Goal: Find contact information: Find contact information

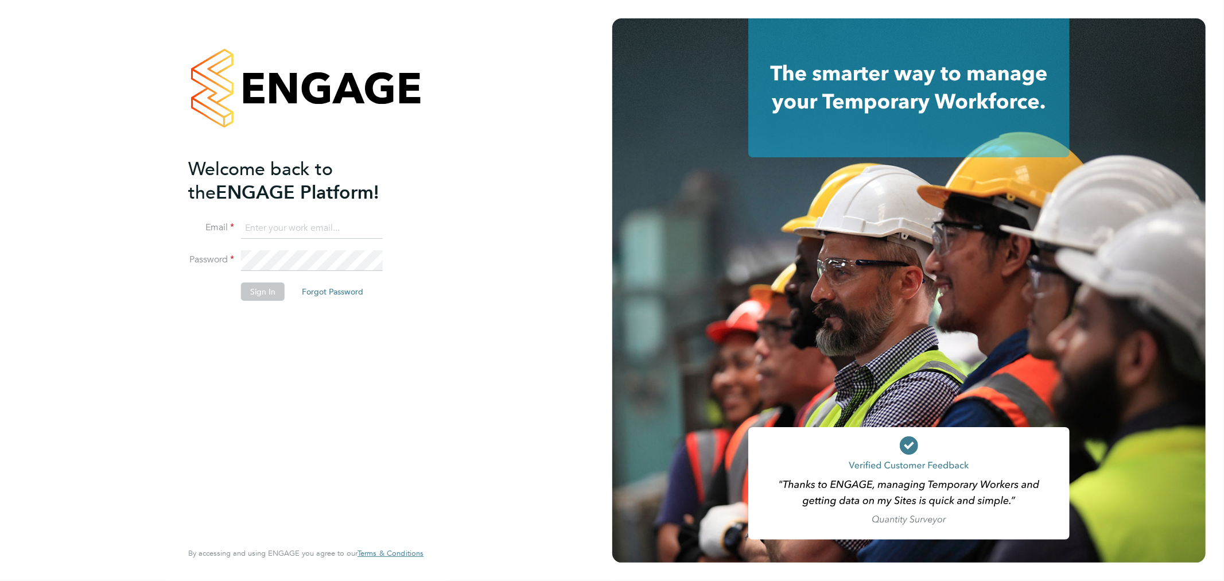
type input "caroline.waithera@bluearrow.co.uk"
click at [248, 283] on button "Sign In" at bounding box center [263, 291] width 44 height 18
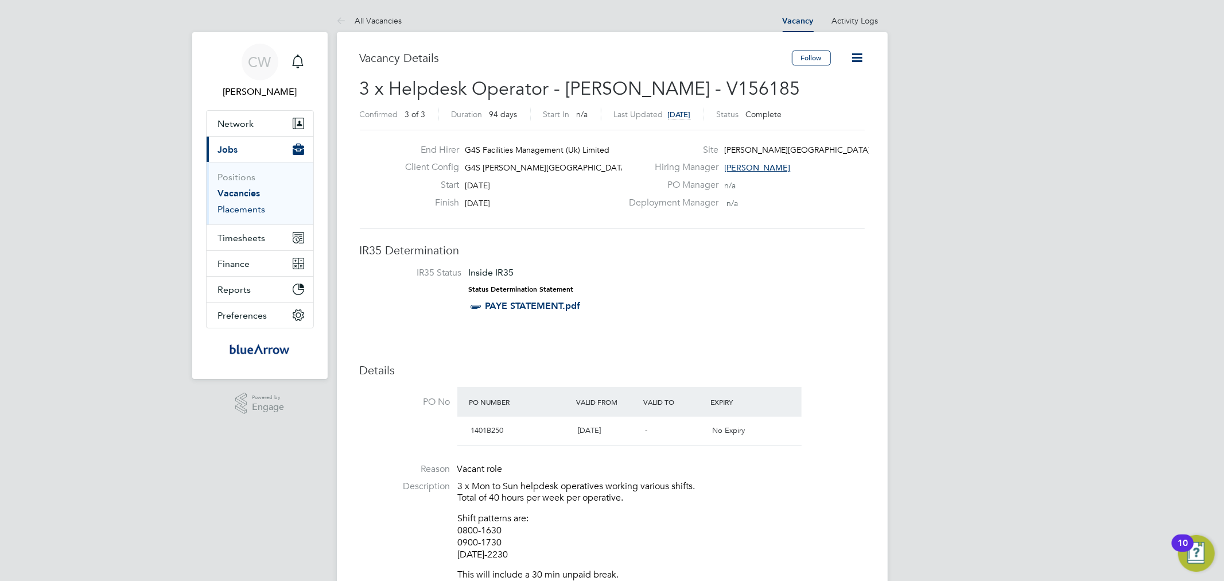
click at [241, 207] on link "Placements" at bounding box center [242, 209] width 48 height 11
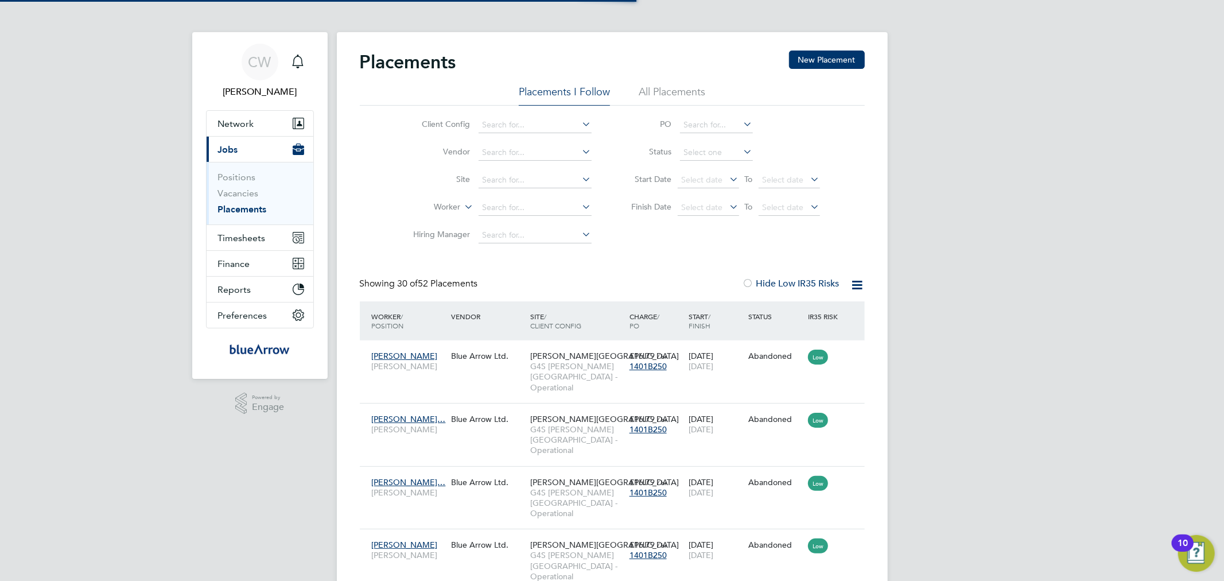
scroll to position [6, 6]
click at [231, 193] on link "Vacancies" at bounding box center [238, 193] width 41 height 11
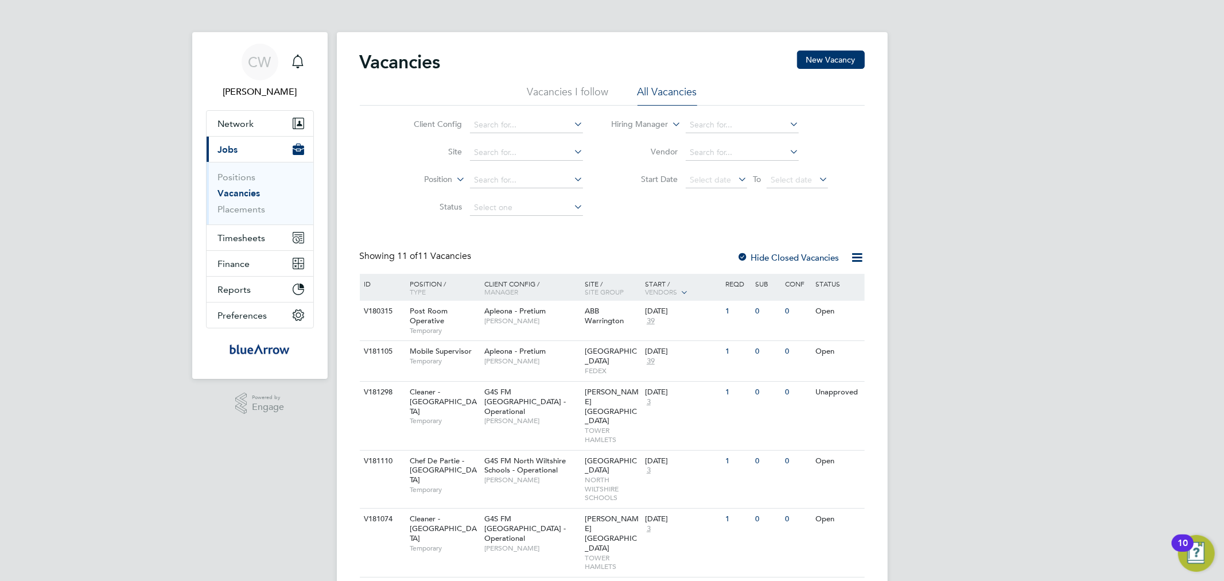
click at [587, 92] on li "Vacancies I follow" at bounding box center [567, 95] width 81 height 21
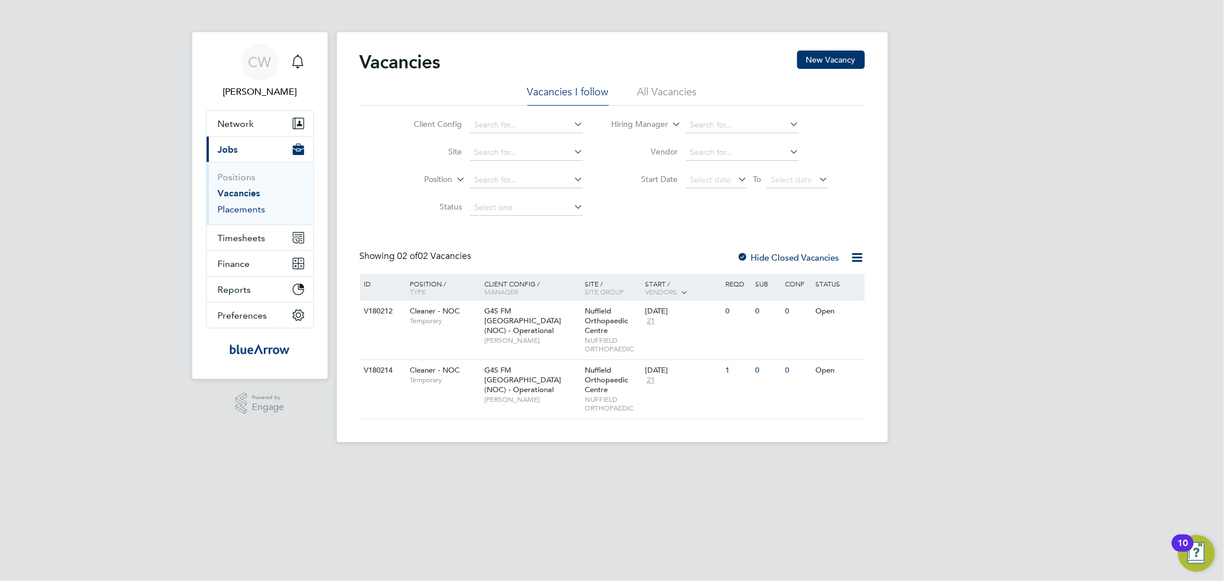
click at [236, 208] on link "Placements" at bounding box center [242, 209] width 48 height 11
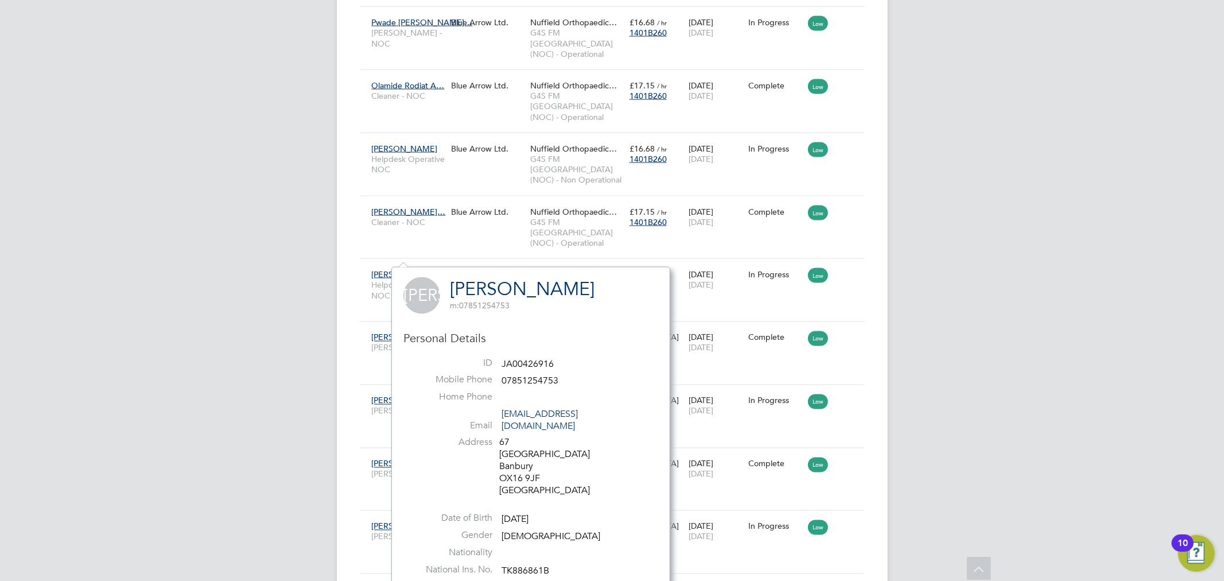
click at [480, 303] on span "m: 07851254753" at bounding box center [480, 306] width 60 height 10
click at [483, 292] on link "[PERSON_NAME]" at bounding box center [522, 289] width 145 height 22
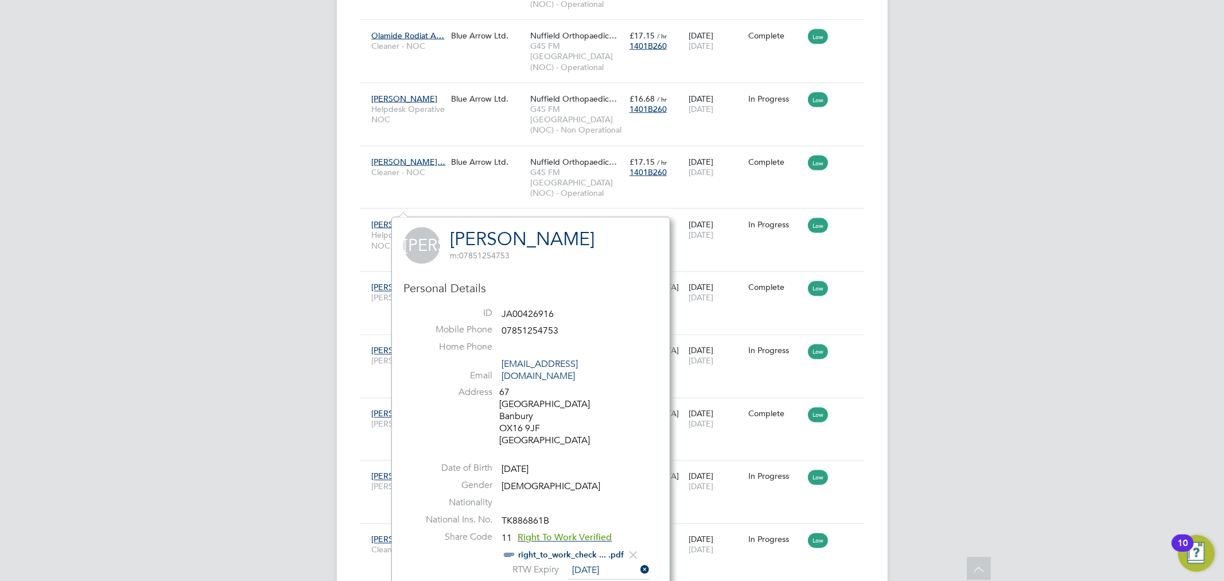
click at [503, 234] on link "[PERSON_NAME]" at bounding box center [522, 239] width 145 height 22
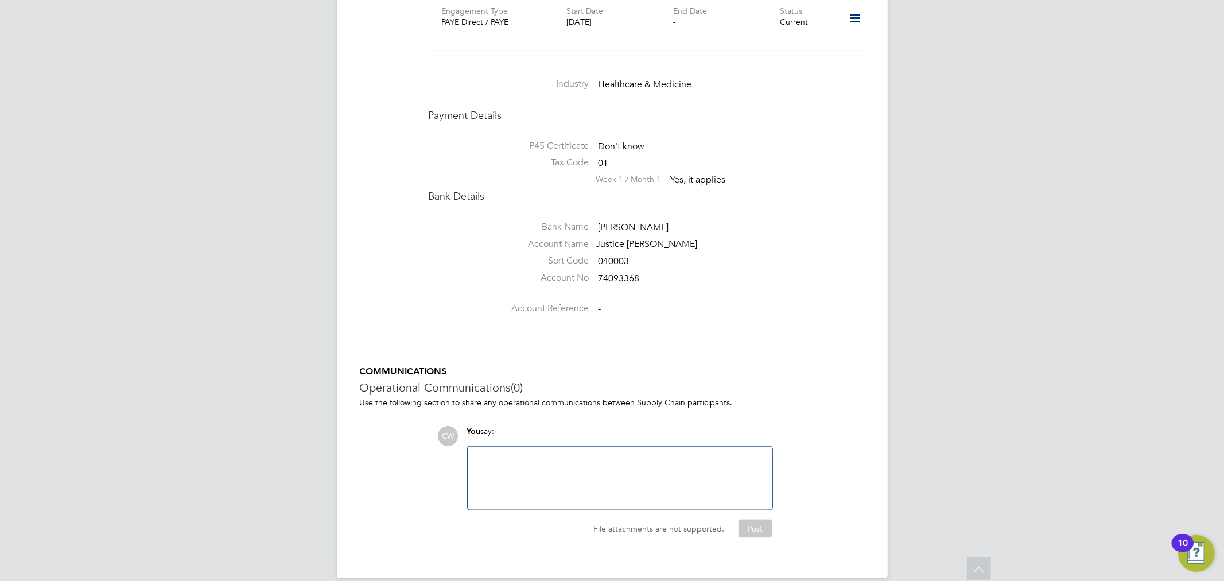
scroll to position [974, 0]
click at [498, 450] on div at bounding box center [620, 474] width 291 height 49
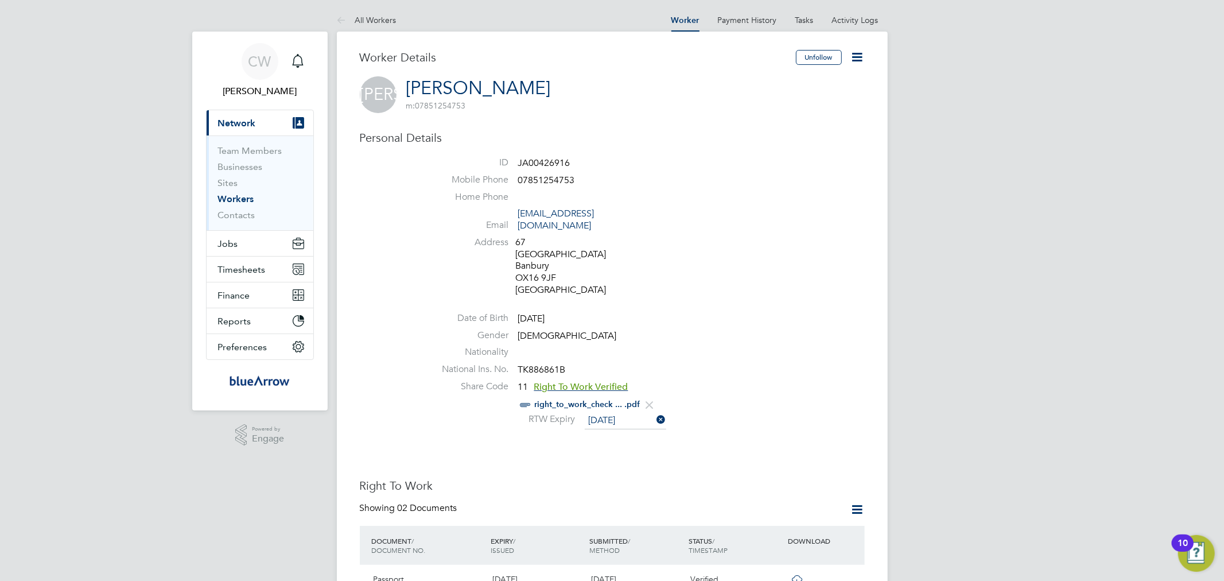
scroll to position [0, 0]
click at [851, 55] on icon at bounding box center [858, 58] width 14 height 14
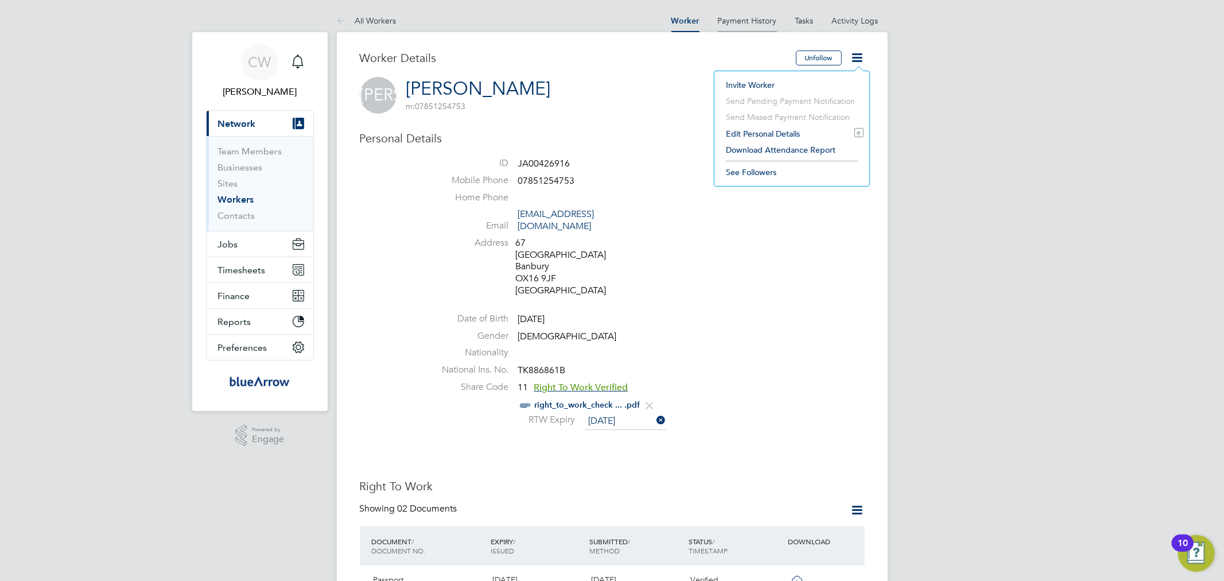
click at [755, 15] on li "Payment History" at bounding box center [747, 20] width 59 height 23
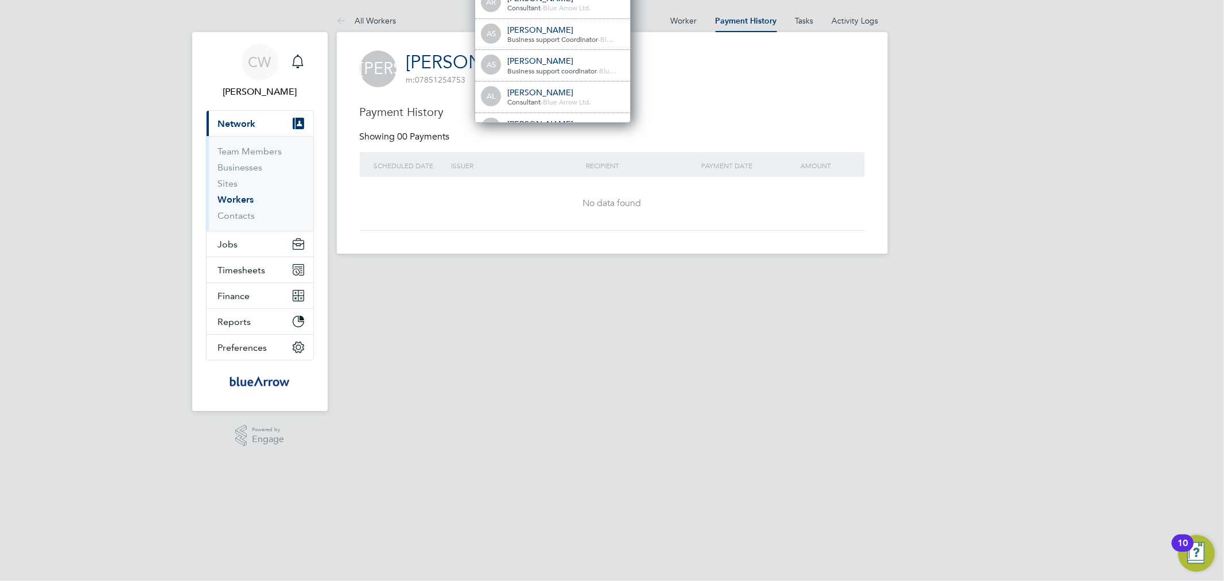
drag, startPoint x: 506, startPoint y: 406, endPoint x: 506, endPoint y: 397, distance: 9.8
click at [506, 272] on html "CW Caroline Waithera Notifications Applications: Current page: Network Team Mem…" at bounding box center [612, 136] width 1224 height 272
click at [810, 20] on link "Tasks" at bounding box center [804, 20] width 18 height 10
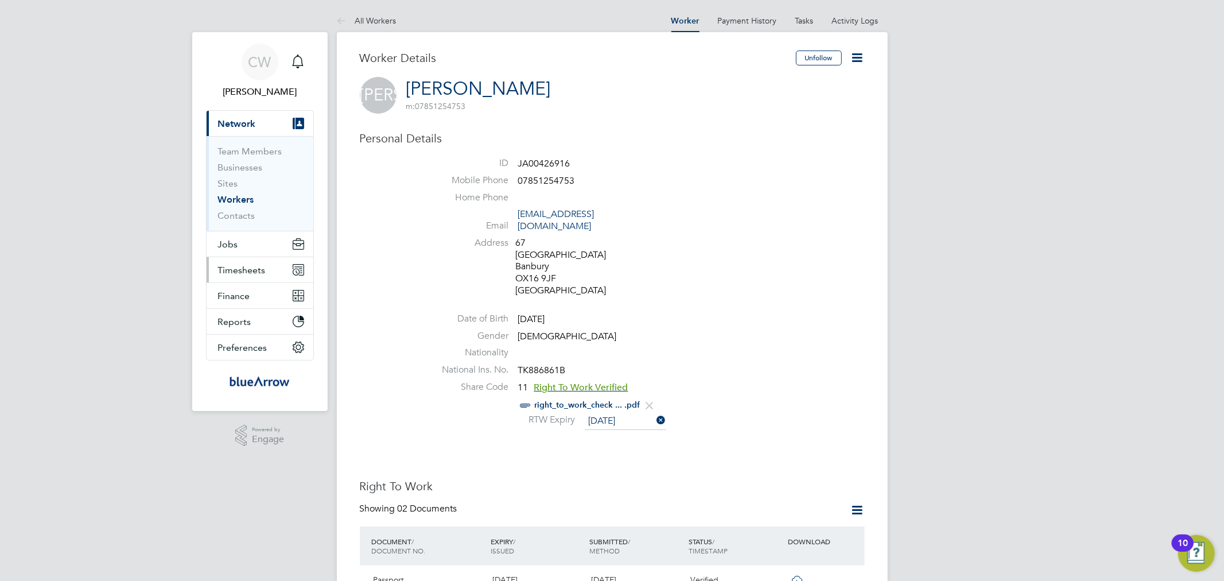
click at [236, 269] on span "Timesheets" at bounding box center [242, 270] width 48 height 11
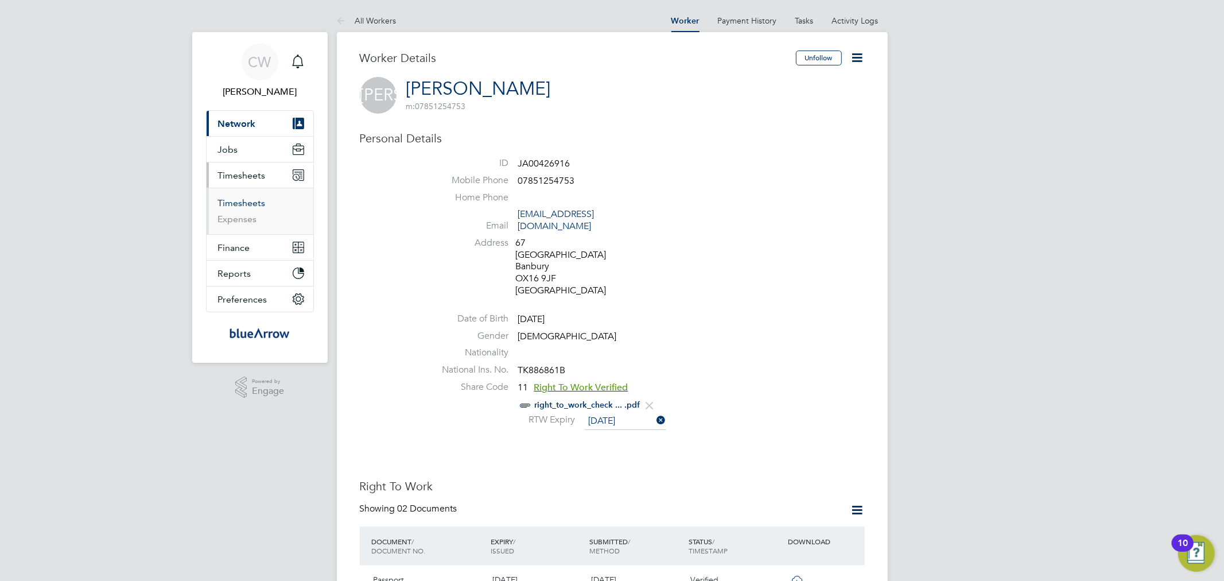
click at [238, 198] on link "Timesheets" at bounding box center [242, 202] width 48 height 11
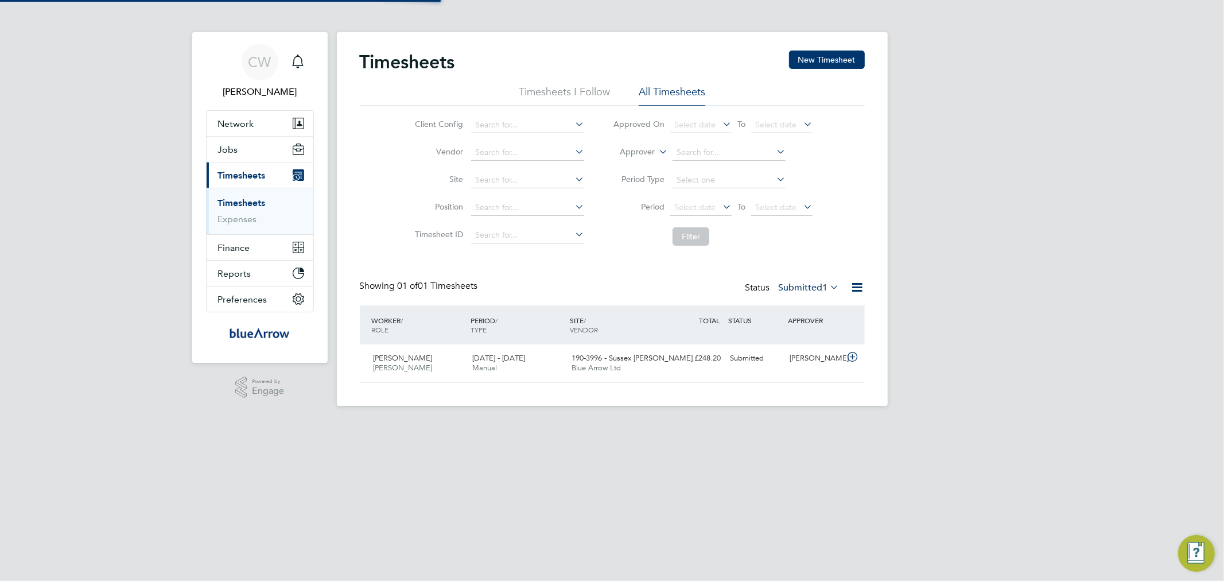
scroll to position [29, 100]
click at [565, 90] on li "Timesheets I Follow" at bounding box center [564, 95] width 91 height 21
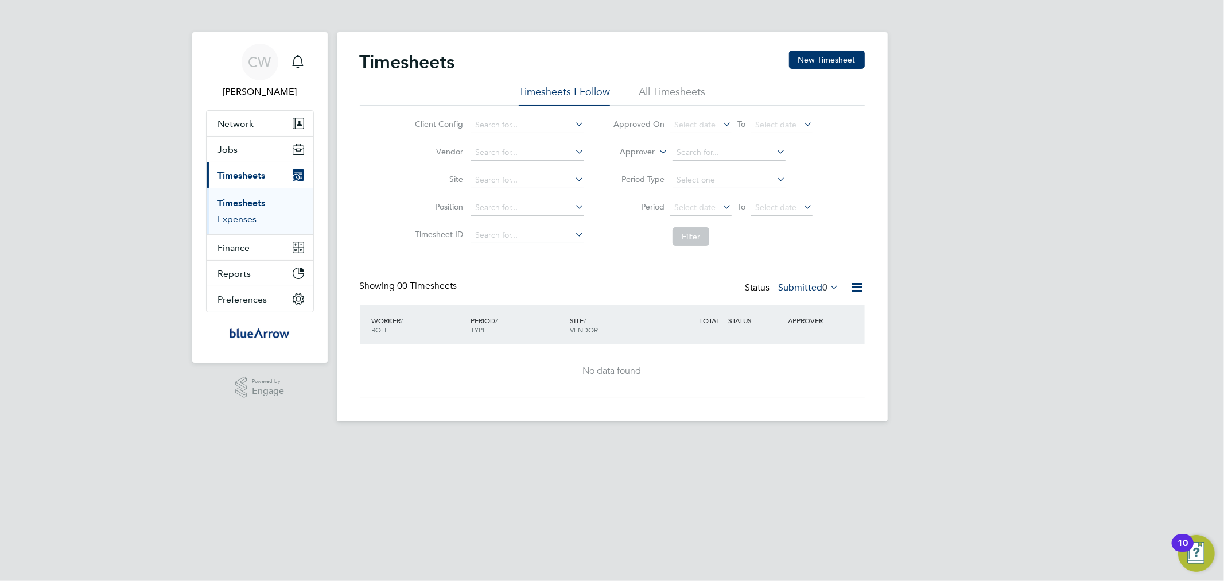
click at [243, 219] on link "Expenses" at bounding box center [237, 218] width 39 height 11
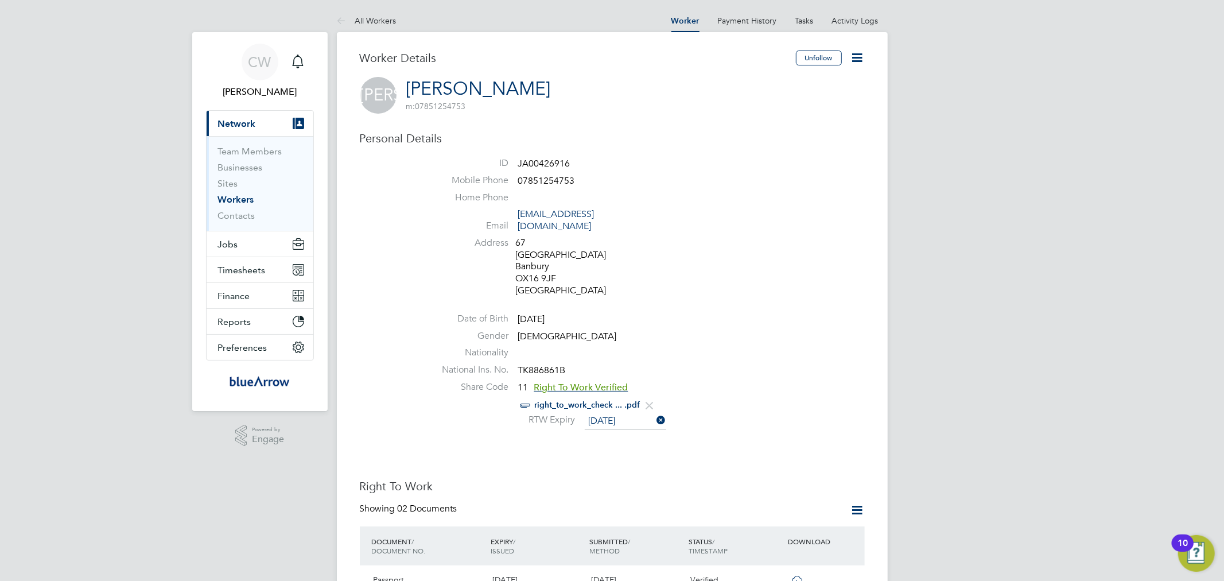
click at [857, 51] on icon at bounding box center [858, 58] width 14 height 14
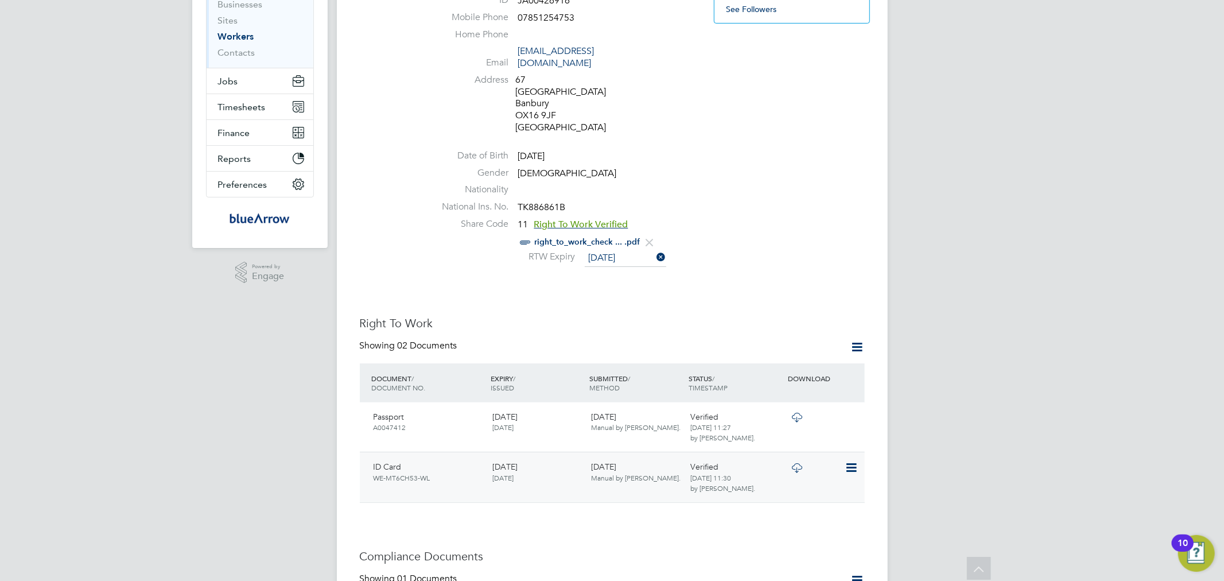
scroll to position [81, 0]
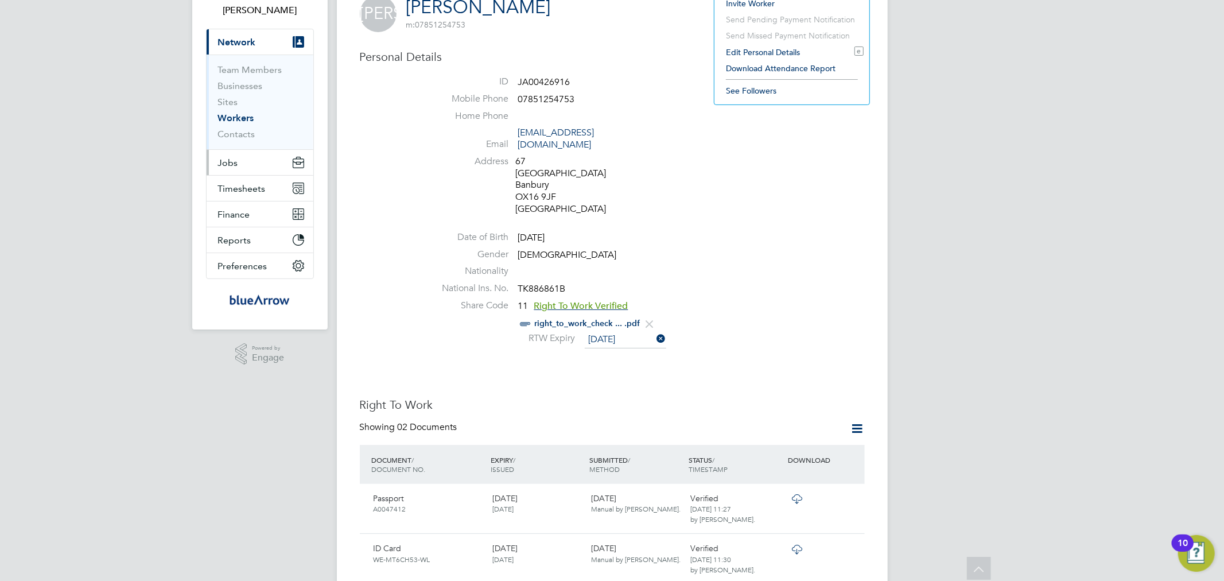
click at [228, 159] on span "Jobs" at bounding box center [228, 162] width 20 height 11
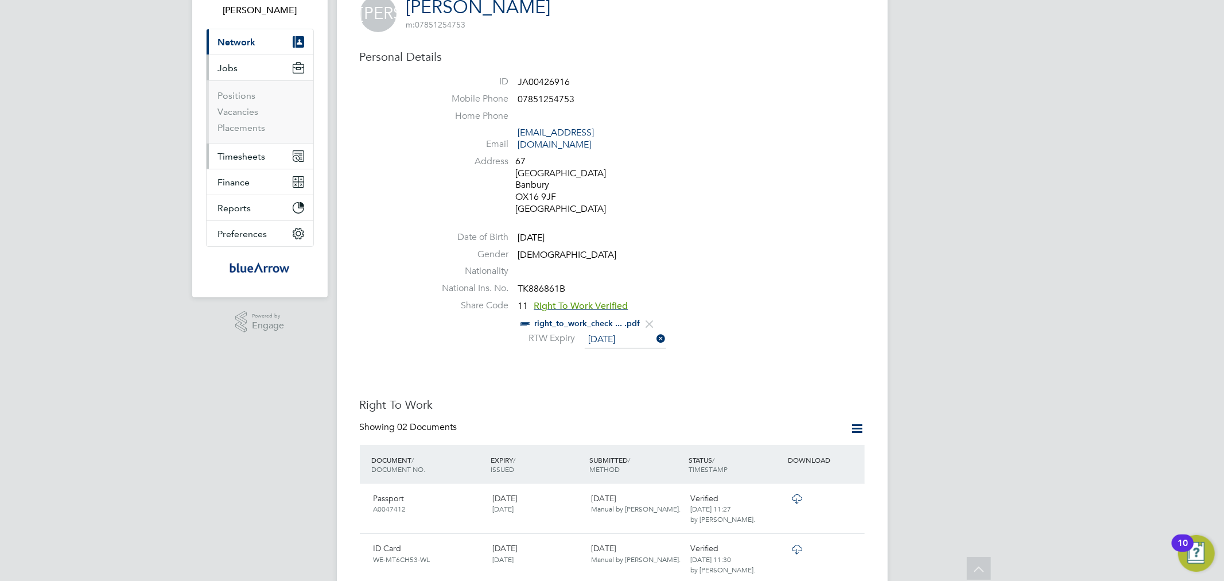
click at [228, 157] on span "Timesheets" at bounding box center [242, 156] width 48 height 11
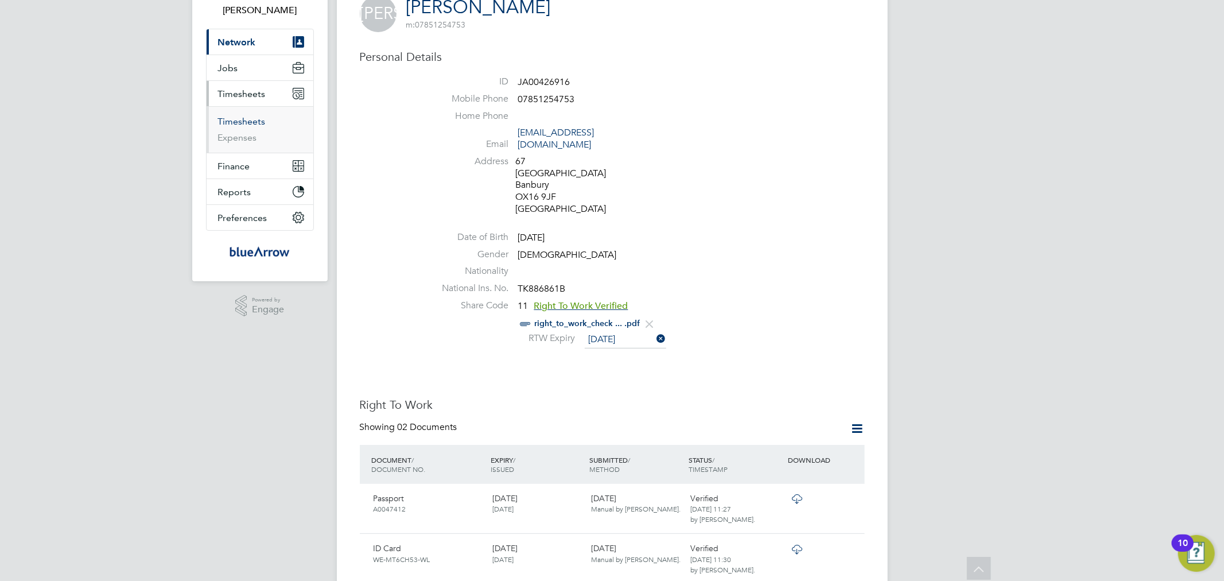
click at [243, 116] on link "Timesheets" at bounding box center [242, 121] width 48 height 11
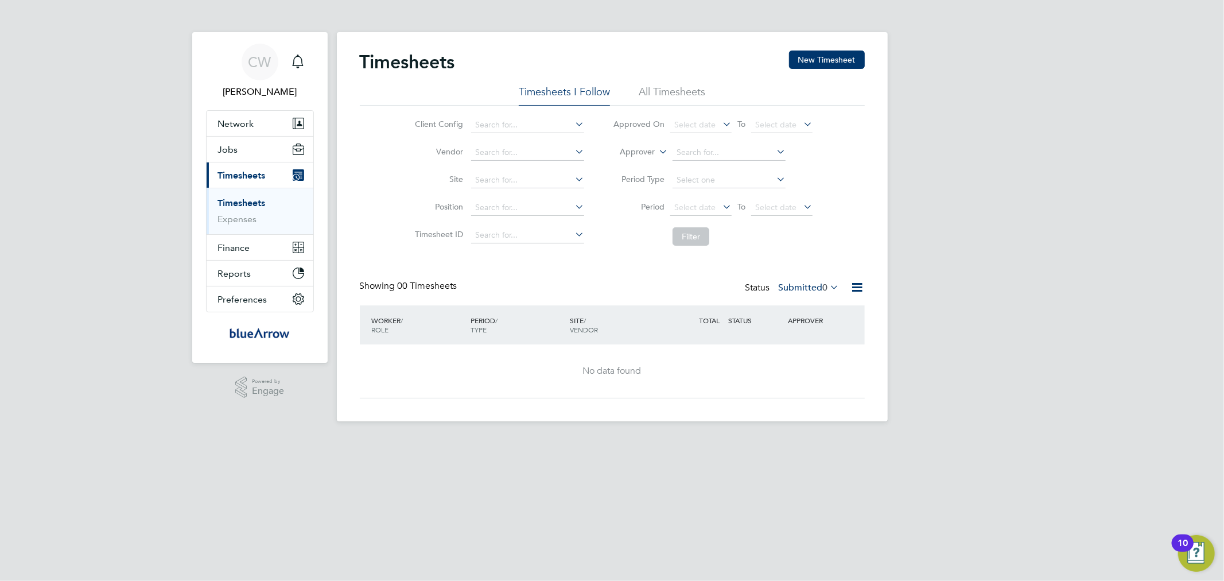
click at [573, 152] on icon at bounding box center [573, 151] width 0 height 16
type input "church"
click at [573, 122] on icon at bounding box center [573, 124] width 0 height 16
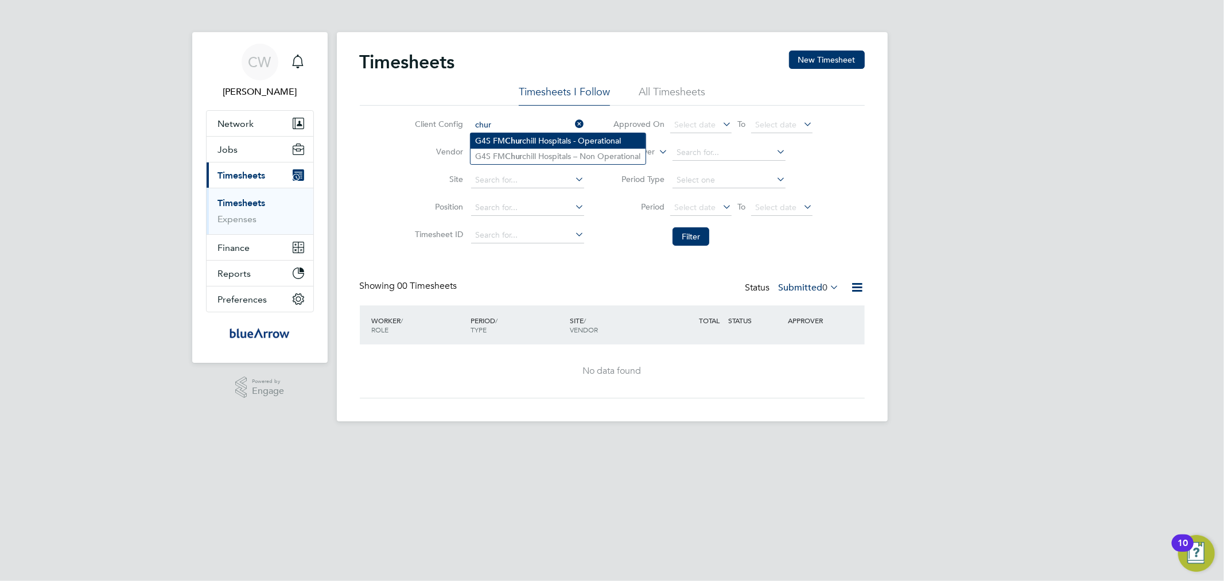
click at [570, 140] on li "G4S FM Chur chill Hospitals - Operational" at bounding box center [558, 140] width 175 height 15
type input "G4S FM Churchill Hospitals - Operational"
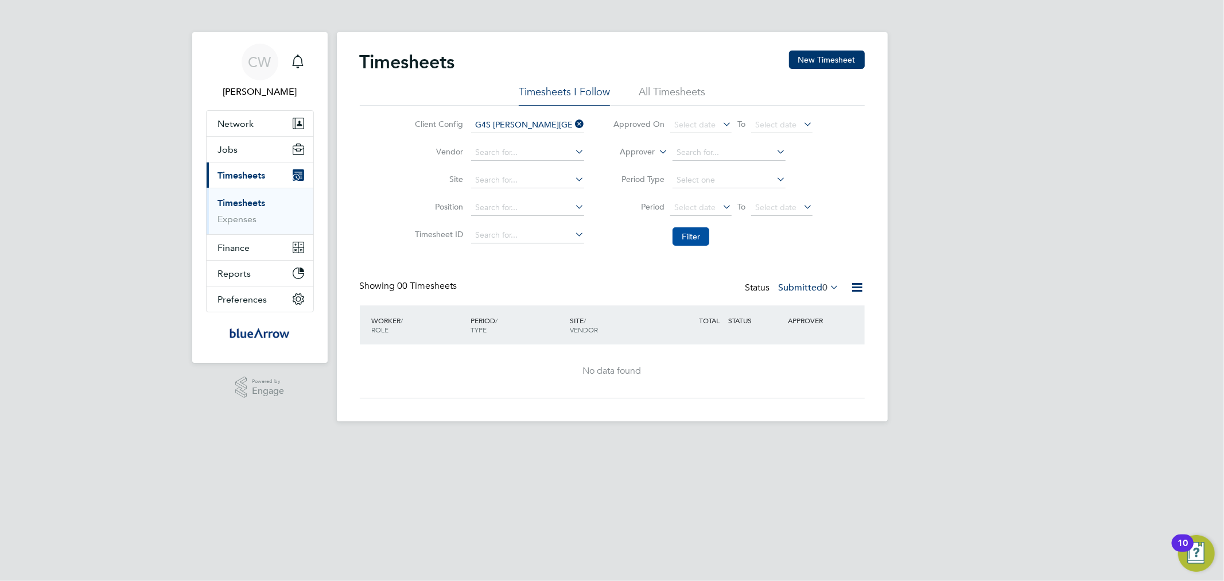
click at [678, 238] on button "Filter" at bounding box center [691, 236] width 37 height 18
click at [673, 85] on li "All Timesheets" at bounding box center [672, 95] width 67 height 21
click at [688, 234] on button "Filter" at bounding box center [691, 236] width 37 height 18
click at [573, 119] on icon at bounding box center [573, 124] width 0 height 16
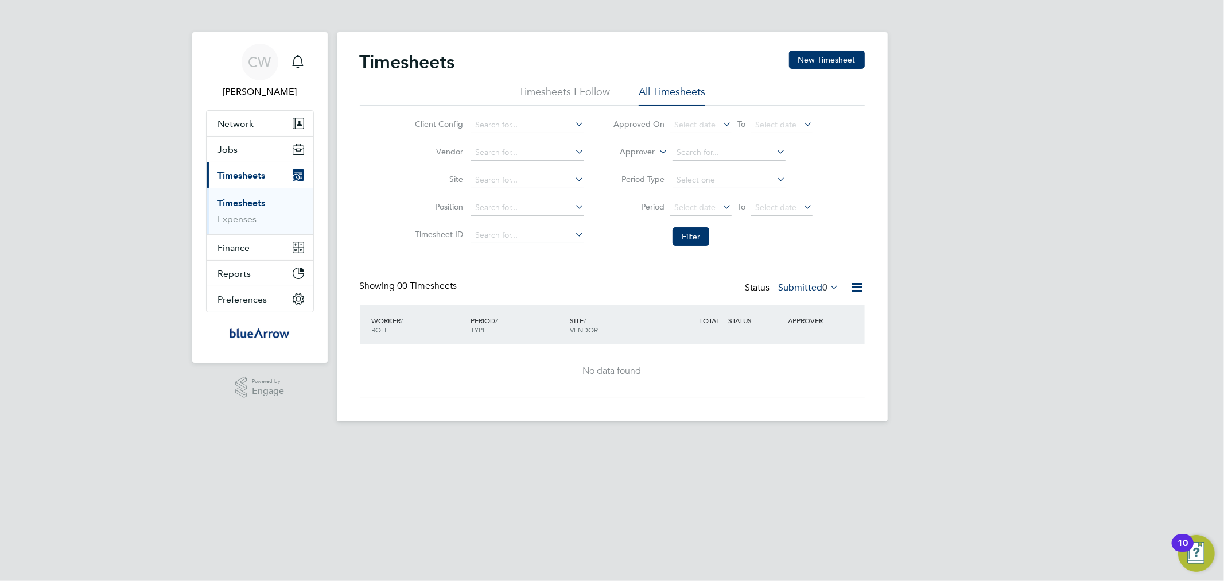
click at [573, 119] on icon at bounding box center [573, 124] width 0 height 16
click at [562, 149] on li "G4S FM Chur chill Hospitals – Non Operational" at bounding box center [558, 156] width 175 height 15
type input "G4S FM Churchill Hospitals – Non Operational"
click at [696, 238] on button "Filter" at bounding box center [691, 236] width 37 height 18
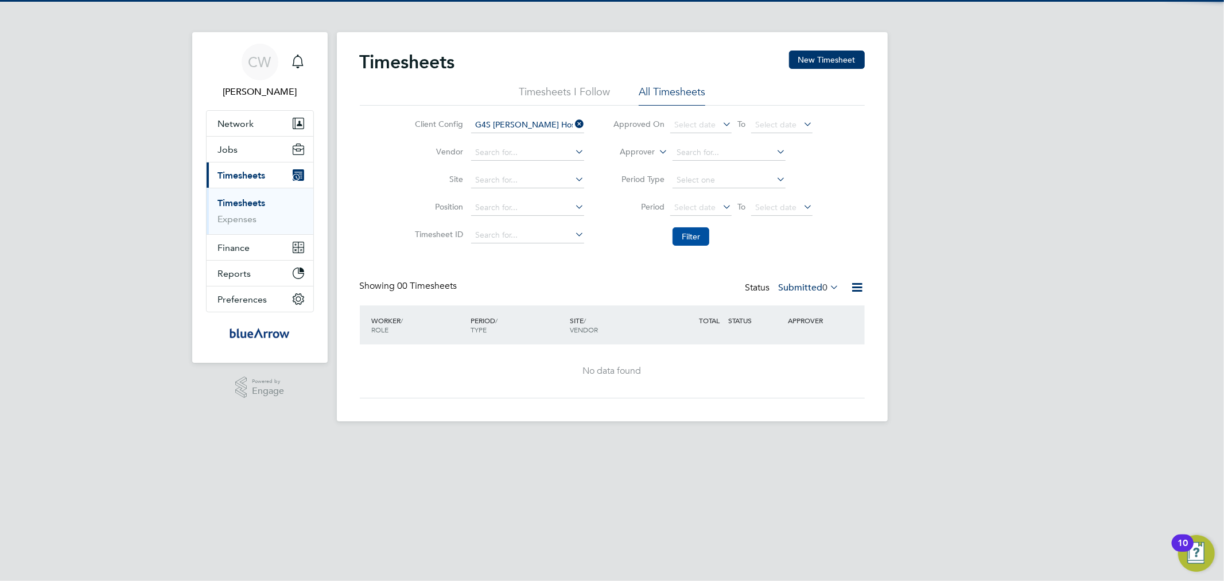
click at [696, 238] on button "Filter" at bounding box center [691, 236] width 37 height 18
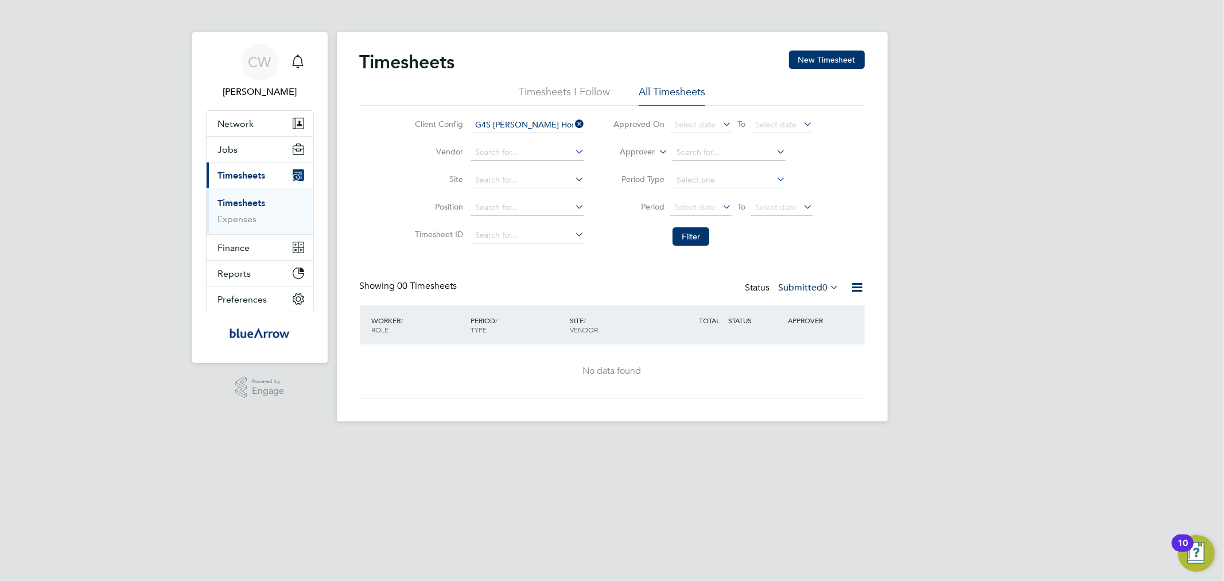
click at [240, 170] on span "Timesheets" at bounding box center [242, 175] width 48 height 11
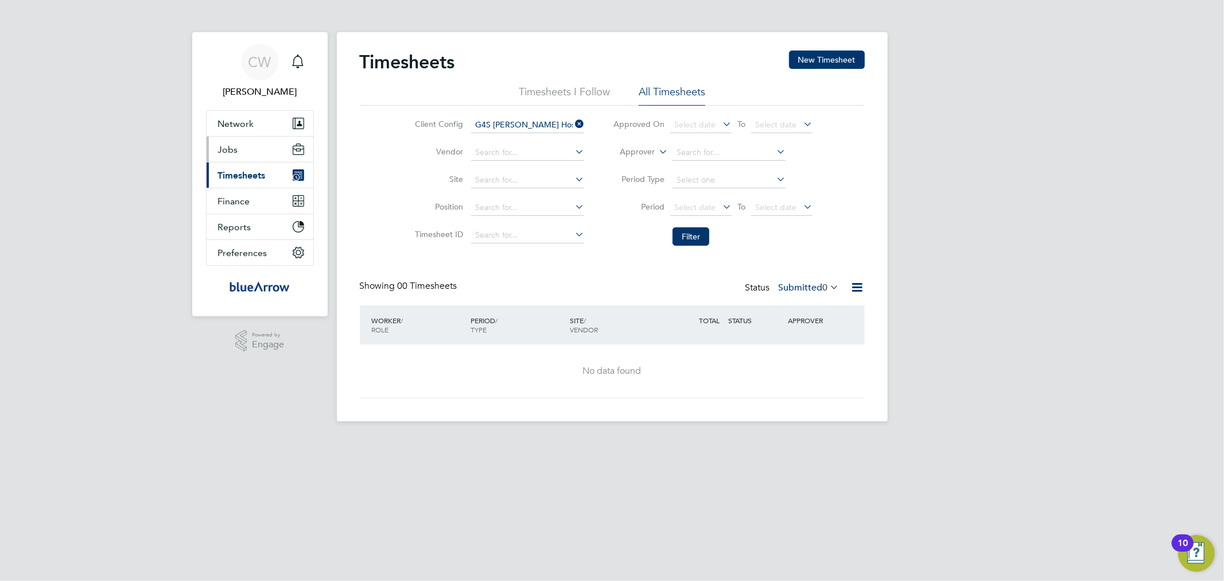
click at [232, 145] on span "Jobs" at bounding box center [228, 149] width 20 height 11
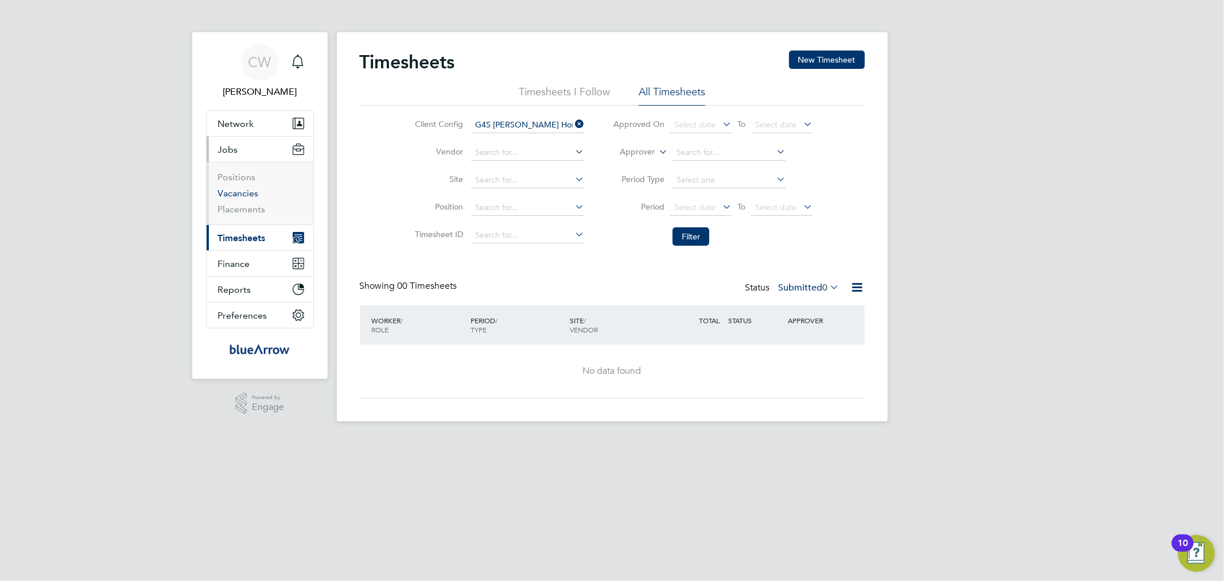
click at [233, 191] on link "Vacancies" at bounding box center [238, 193] width 41 height 11
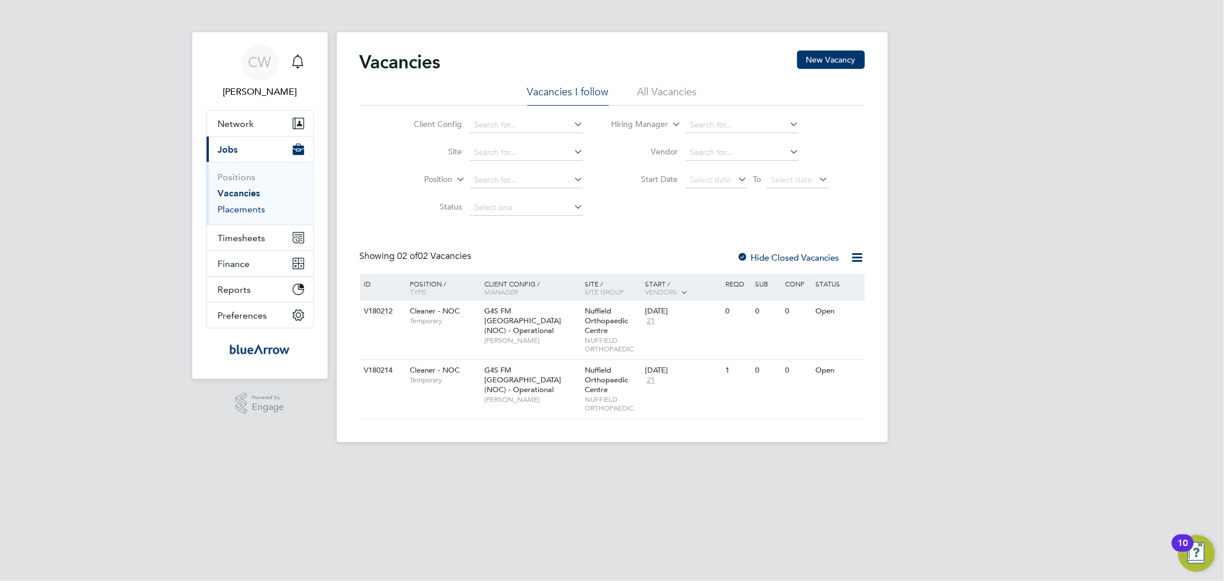
click at [244, 207] on link "Placements" at bounding box center [242, 209] width 48 height 11
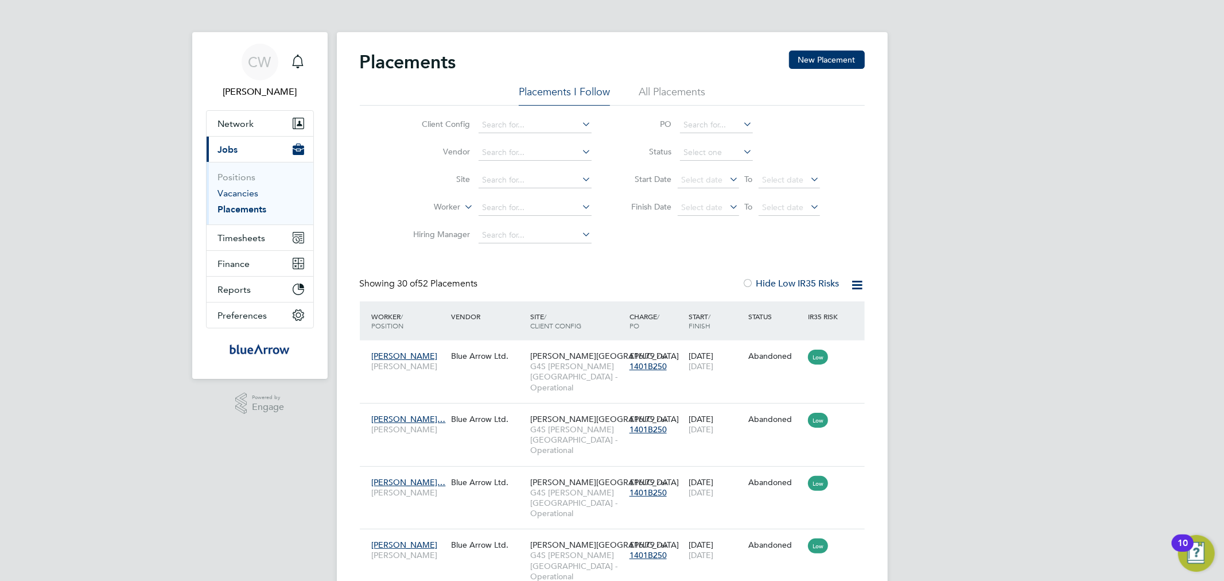
click at [238, 194] on link "Vacancies" at bounding box center [238, 193] width 41 height 11
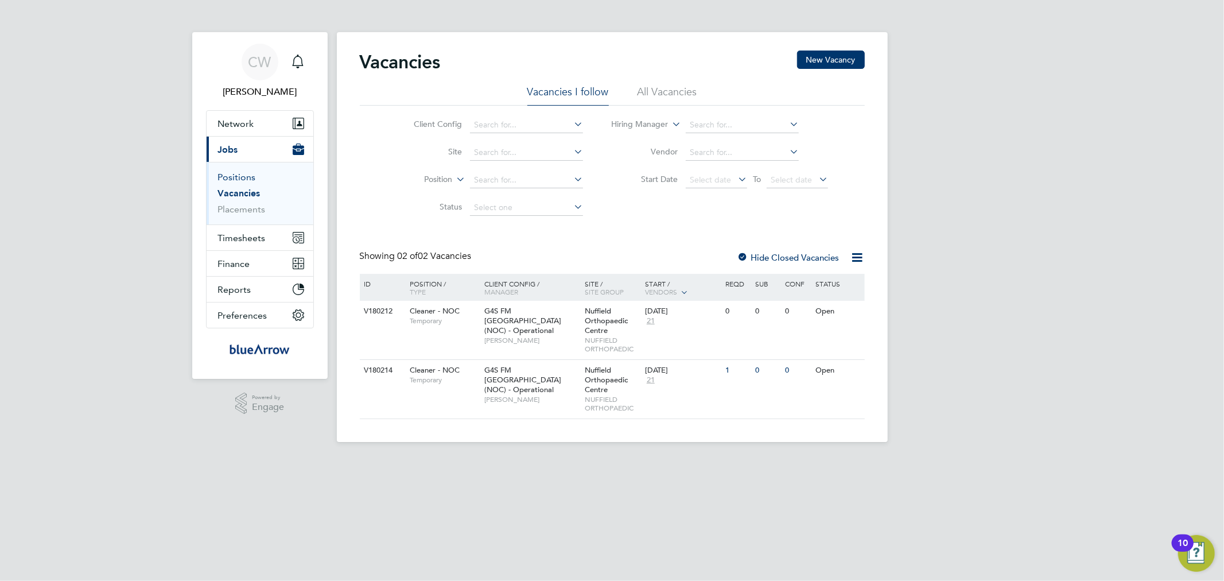
click at [236, 178] on link "Positions" at bounding box center [237, 177] width 38 height 11
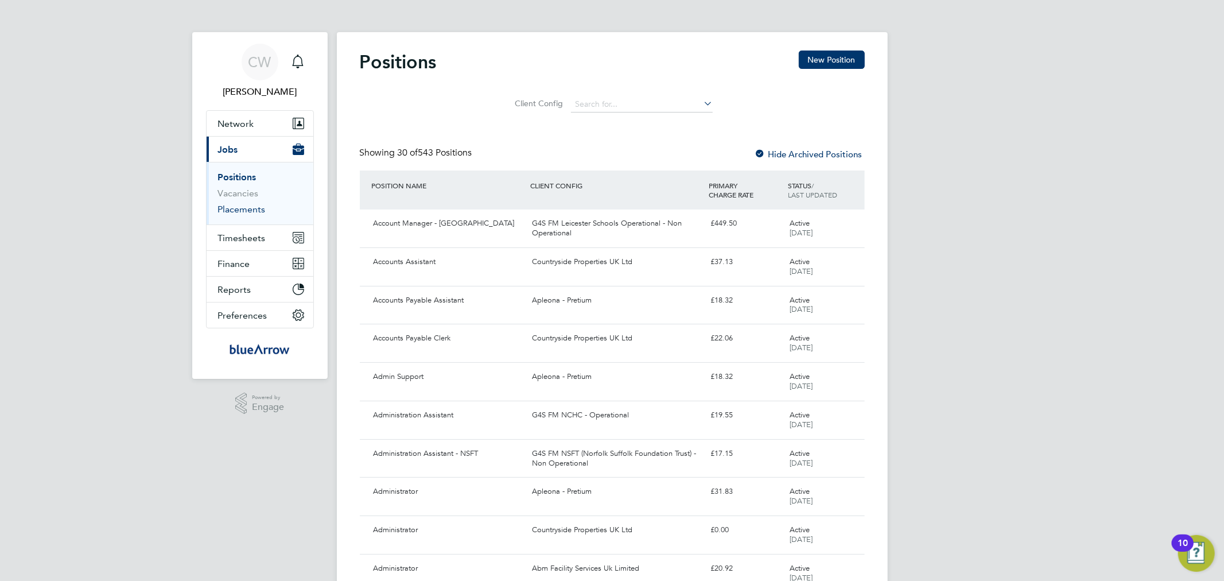
click at [254, 211] on link "Placements" at bounding box center [242, 209] width 48 height 11
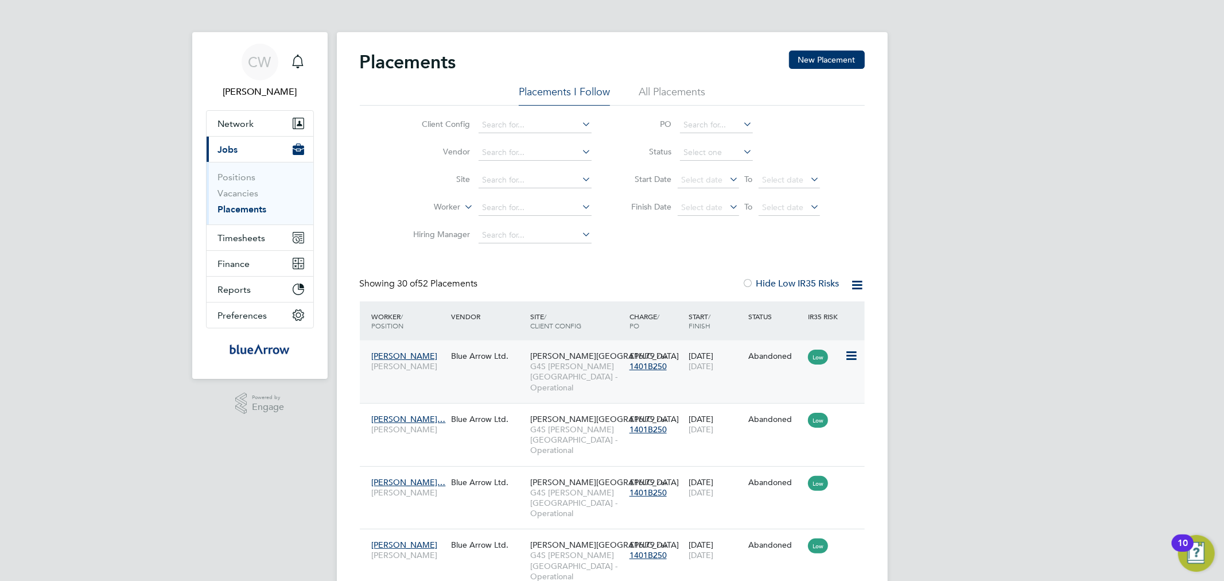
click at [846, 352] on icon at bounding box center [850, 356] width 11 height 14
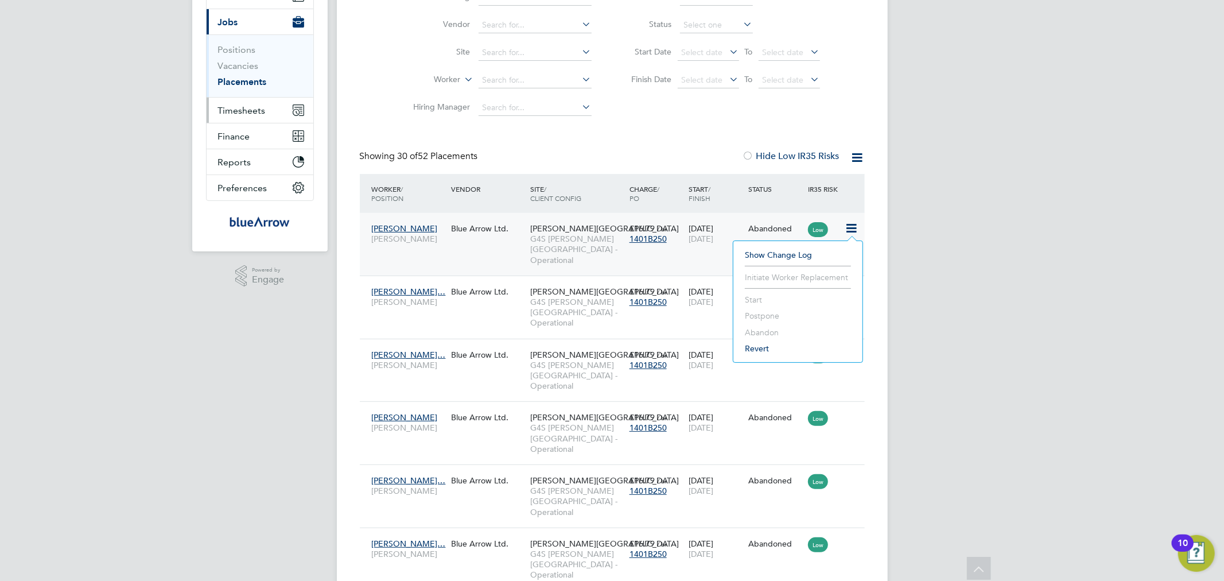
click at [247, 117] on button "Timesheets" at bounding box center [260, 110] width 107 height 25
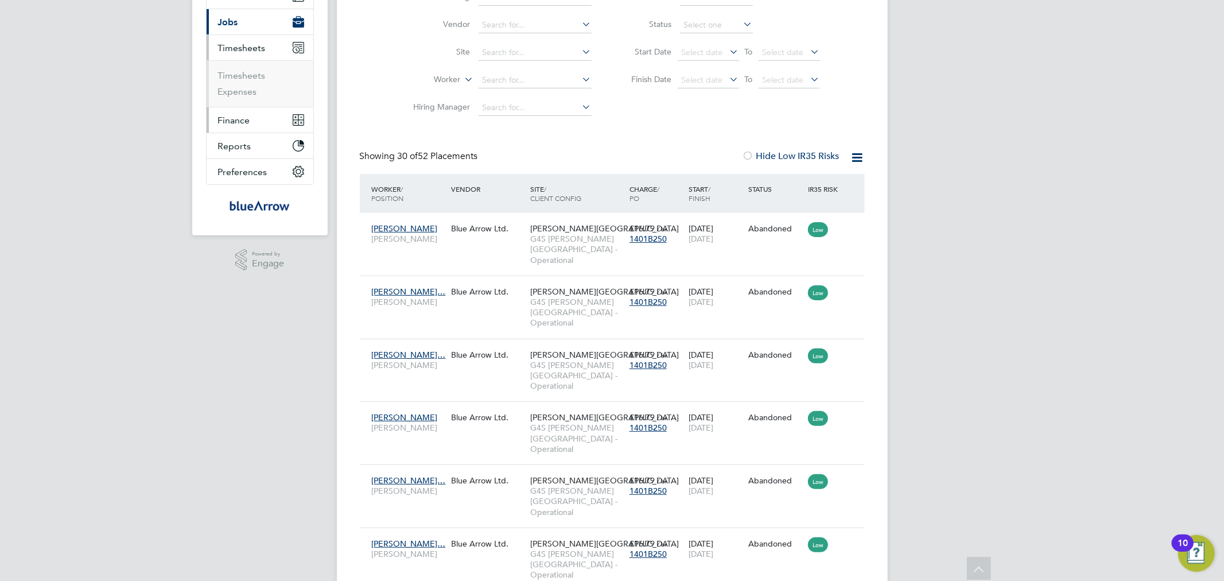
click at [247, 119] on span "Finance" at bounding box center [234, 120] width 32 height 11
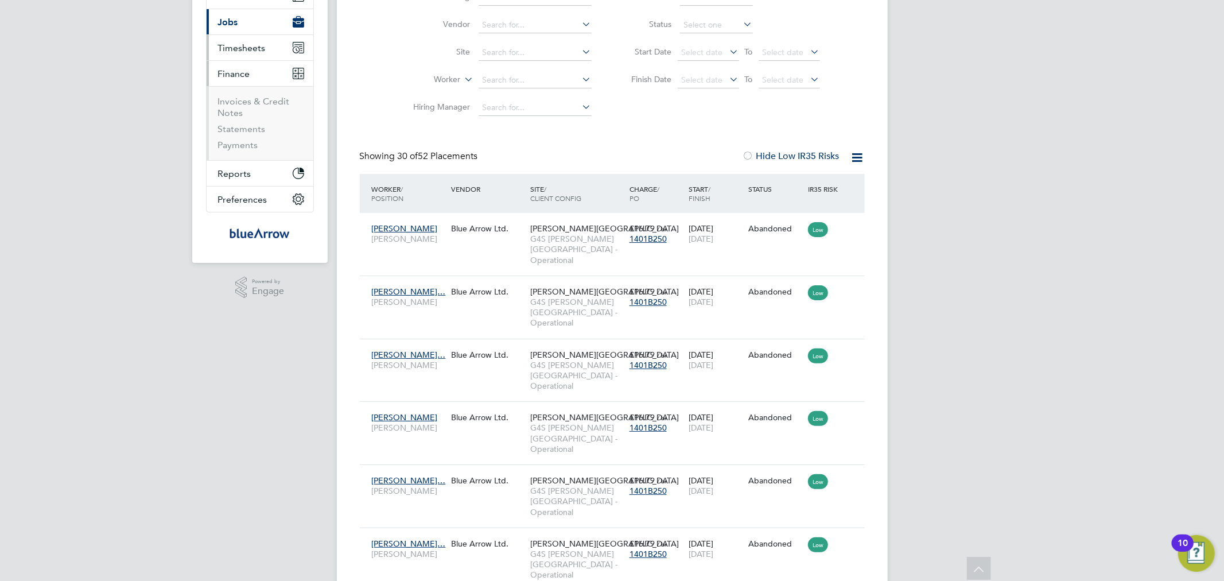
click at [244, 49] on span "Timesheets" at bounding box center [242, 47] width 48 height 11
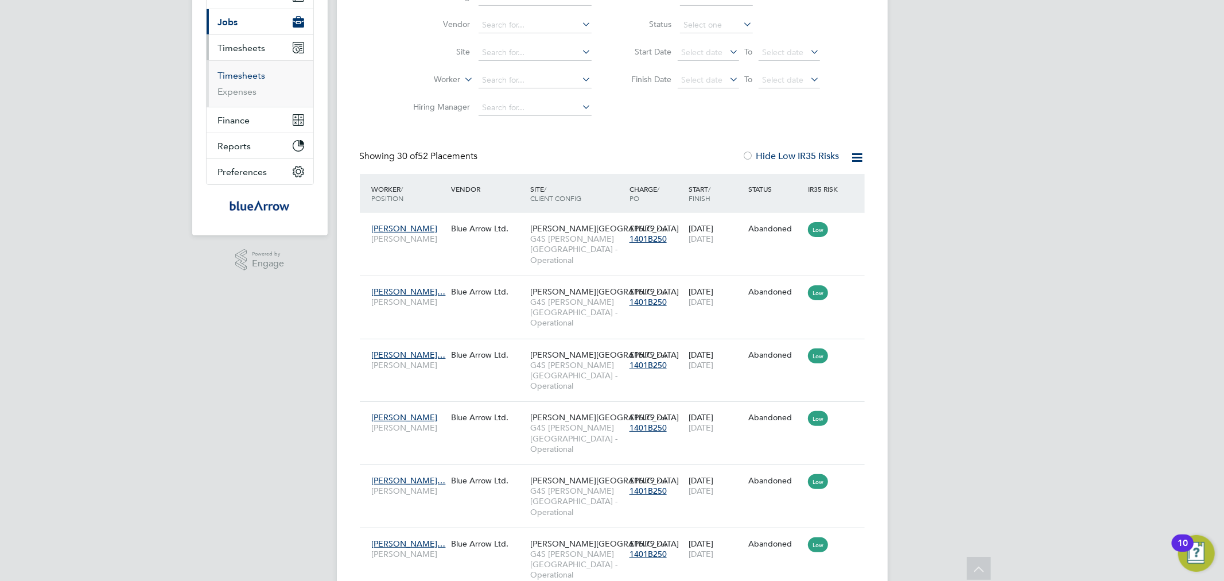
click at [255, 75] on link "Timesheets" at bounding box center [242, 75] width 48 height 11
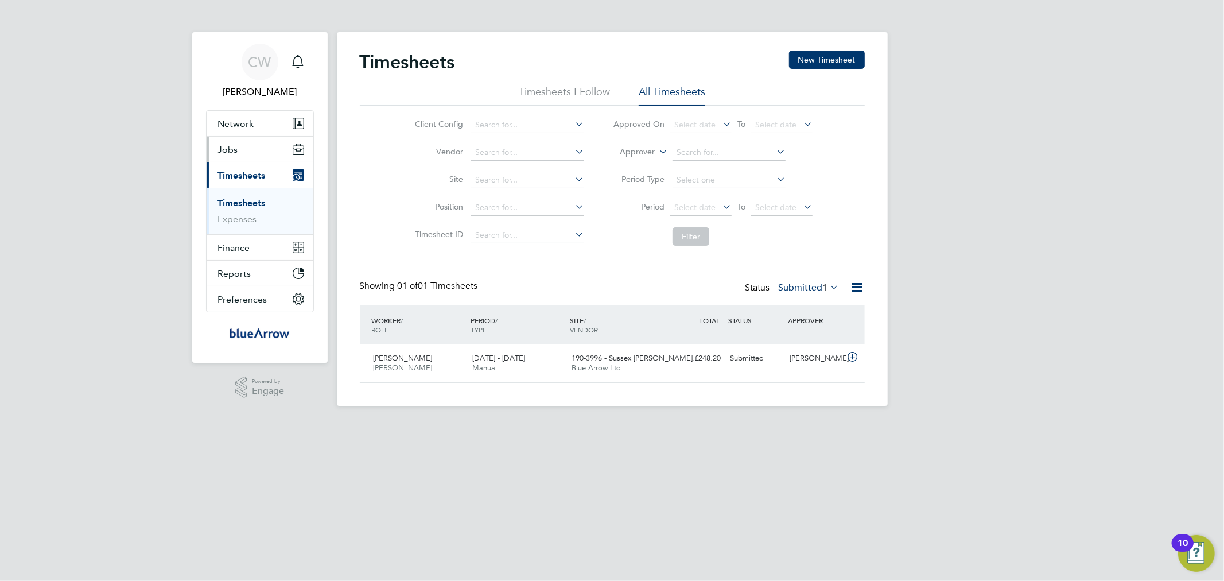
click at [224, 147] on span "Jobs" at bounding box center [228, 149] width 20 height 11
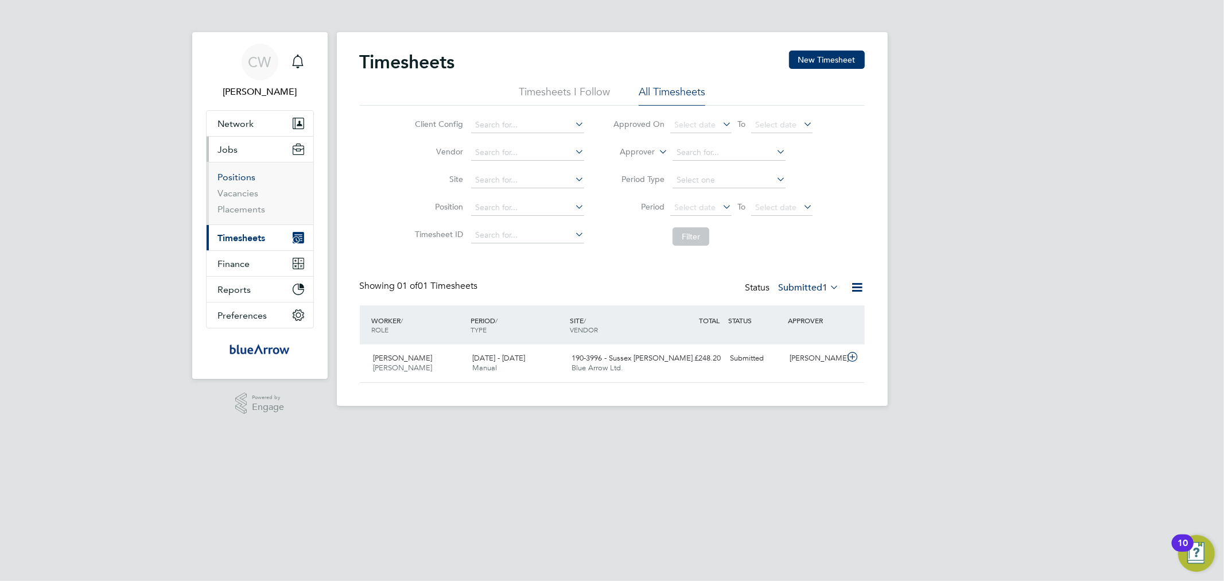
click at [236, 173] on link "Positions" at bounding box center [237, 177] width 38 height 11
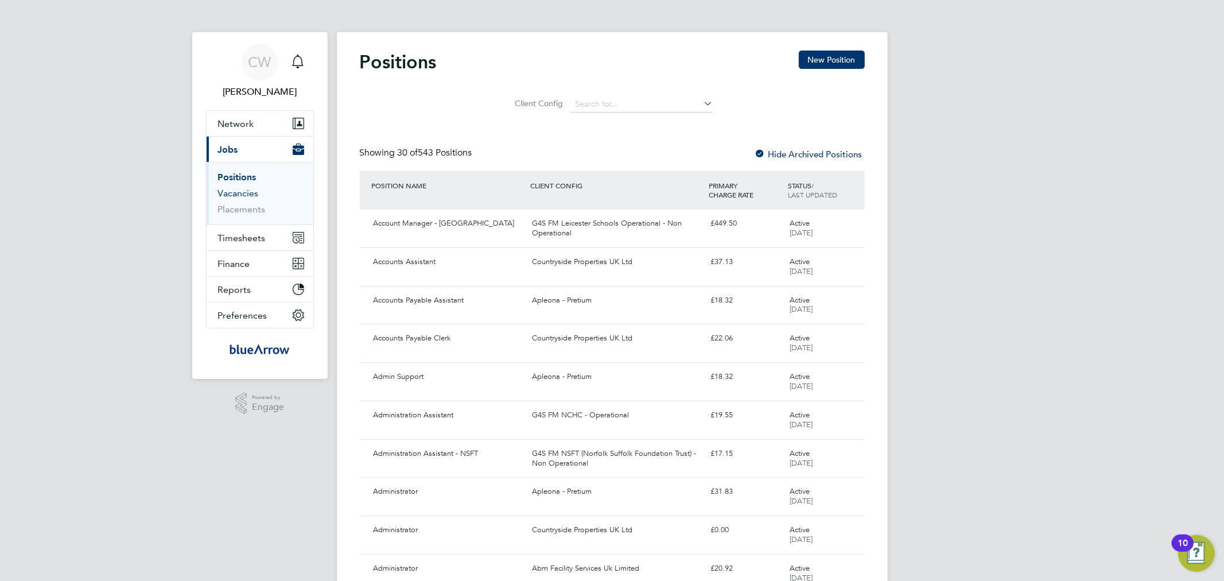
click at [231, 192] on link "Vacancies" at bounding box center [238, 193] width 41 height 11
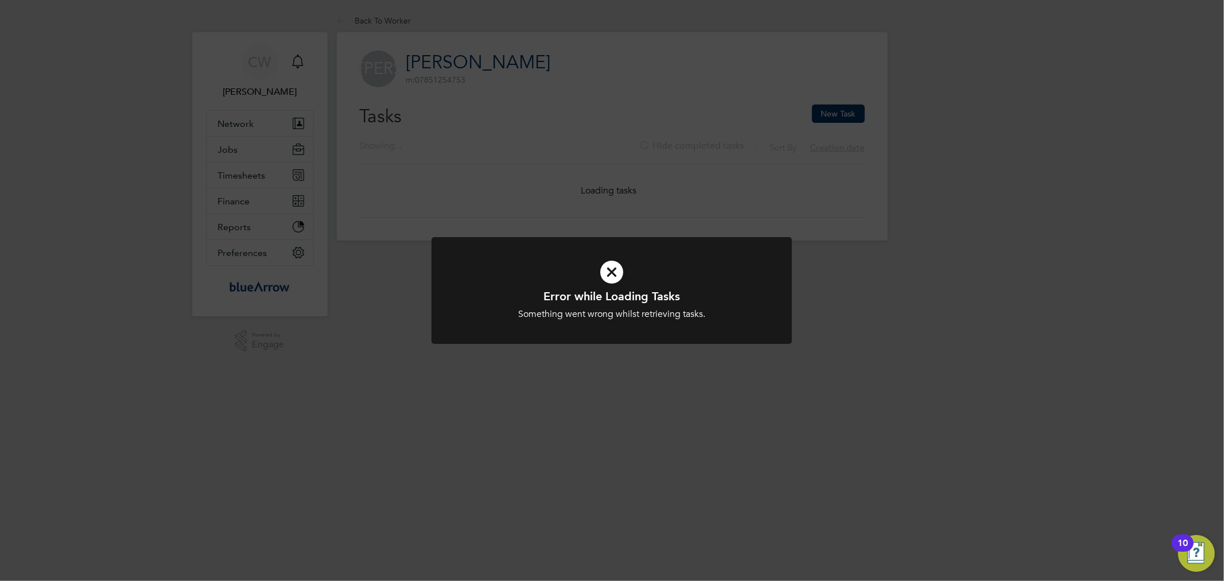
click at [468, 56] on div "Error while Loading Tasks Something went wrong whilst retrieving tasks. Cancel …" at bounding box center [612, 290] width 1224 height 581
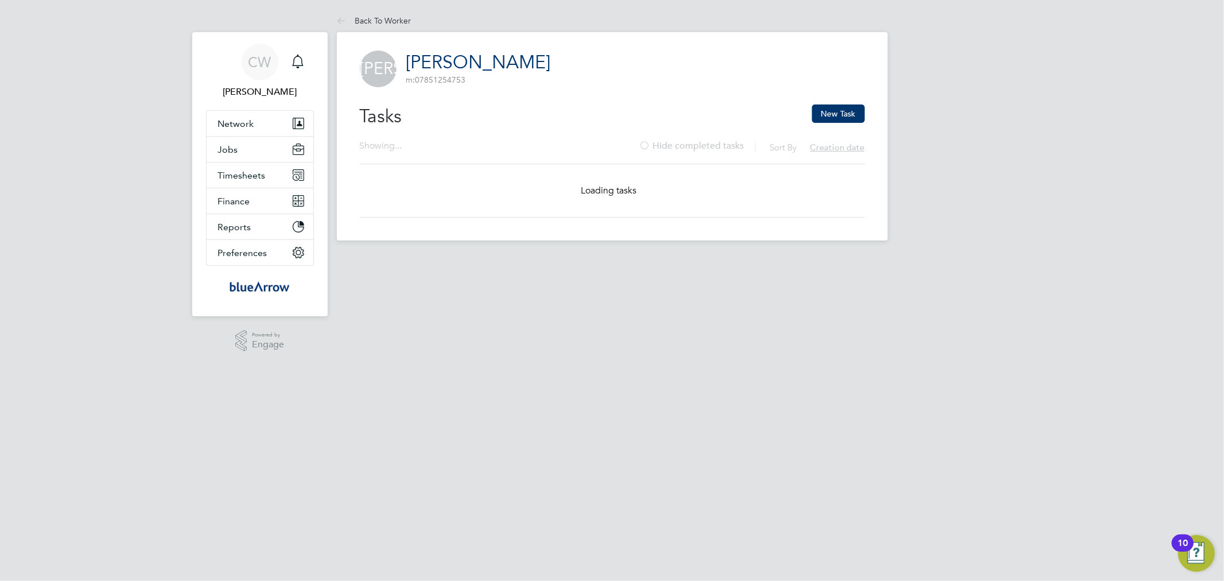
click at [472, 61] on link "[PERSON_NAME]" at bounding box center [478, 62] width 145 height 22
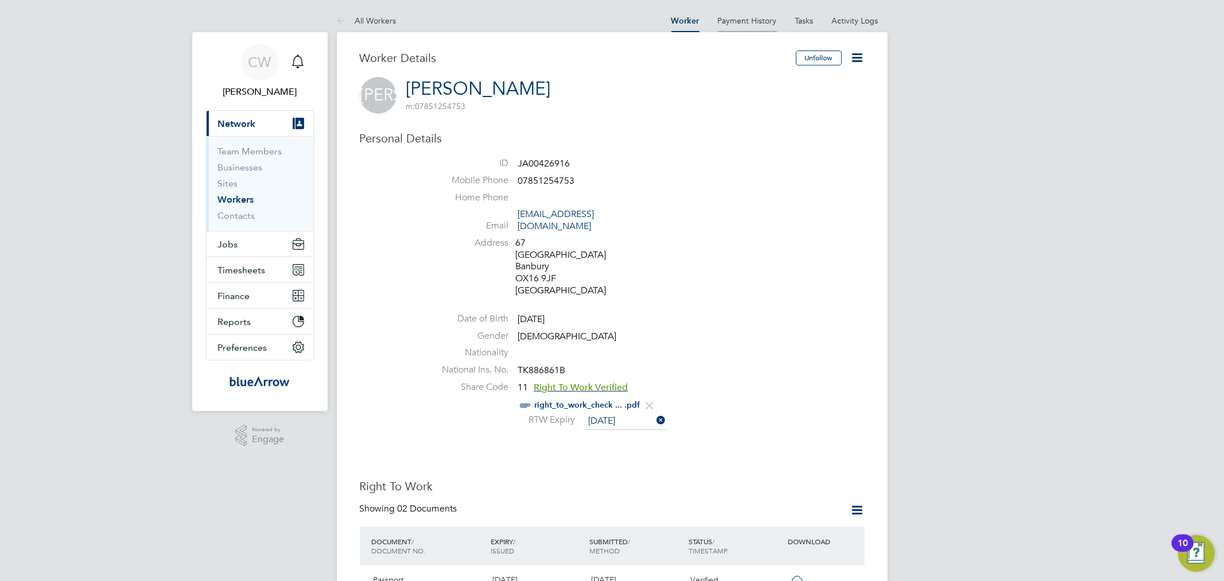
click at [748, 21] on link "Payment History" at bounding box center [747, 20] width 59 height 10
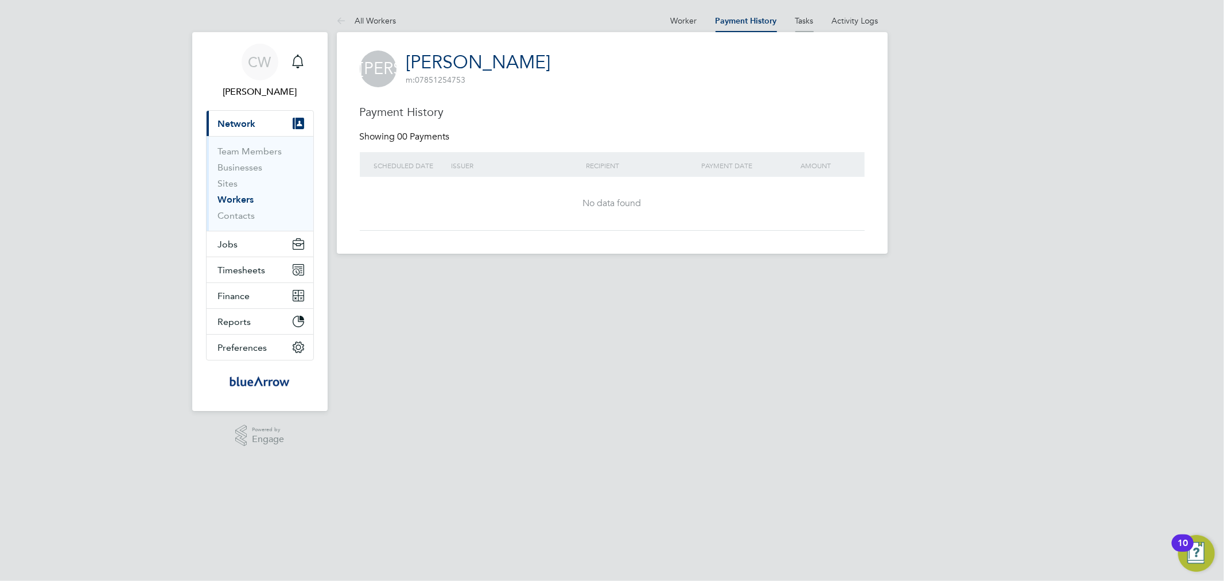
click at [806, 10] on li "Tasks" at bounding box center [804, 20] width 18 height 23
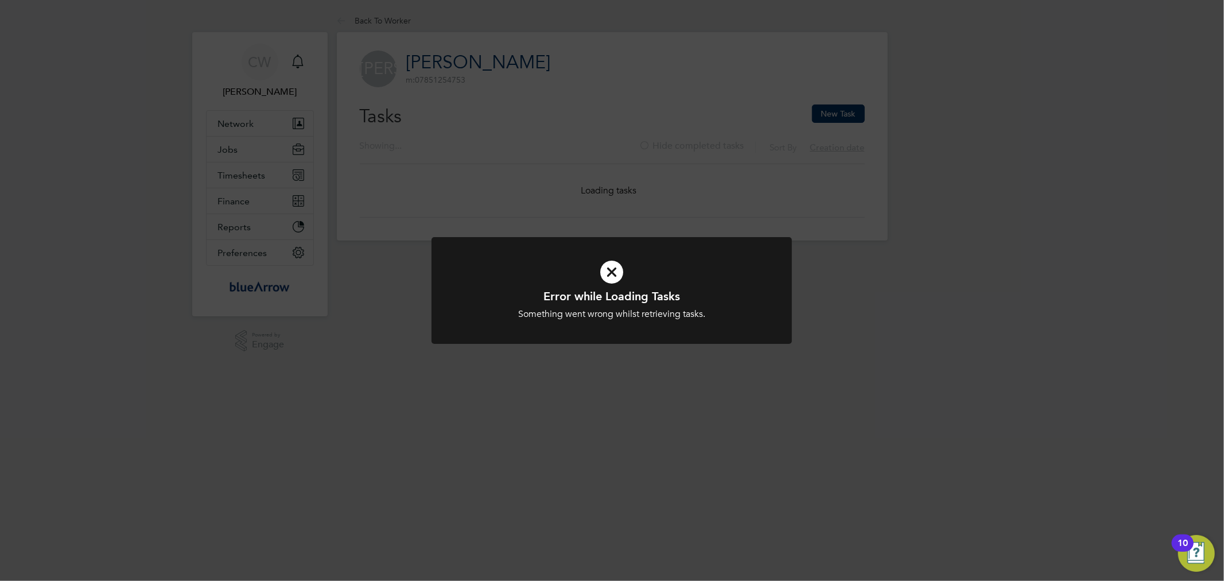
click at [611, 261] on icon at bounding box center [612, 272] width 298 height 45
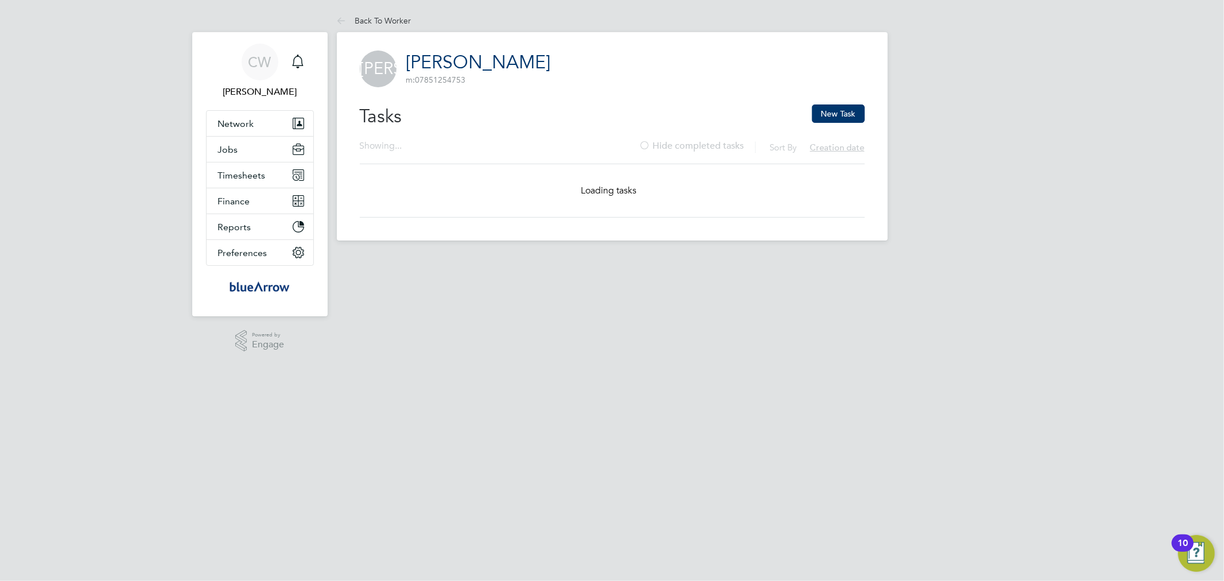
click at [497, 47] on div "JA Justice Kofi Afordofe m: 07851254753 Tasks New Task Showing ... Sort By Crea…" at bounding box center [612, 136] width 551 height 208
click at [511, 59] on link "[PERSON_NAME]" at bounding box center [478, 62] width 145 height 22
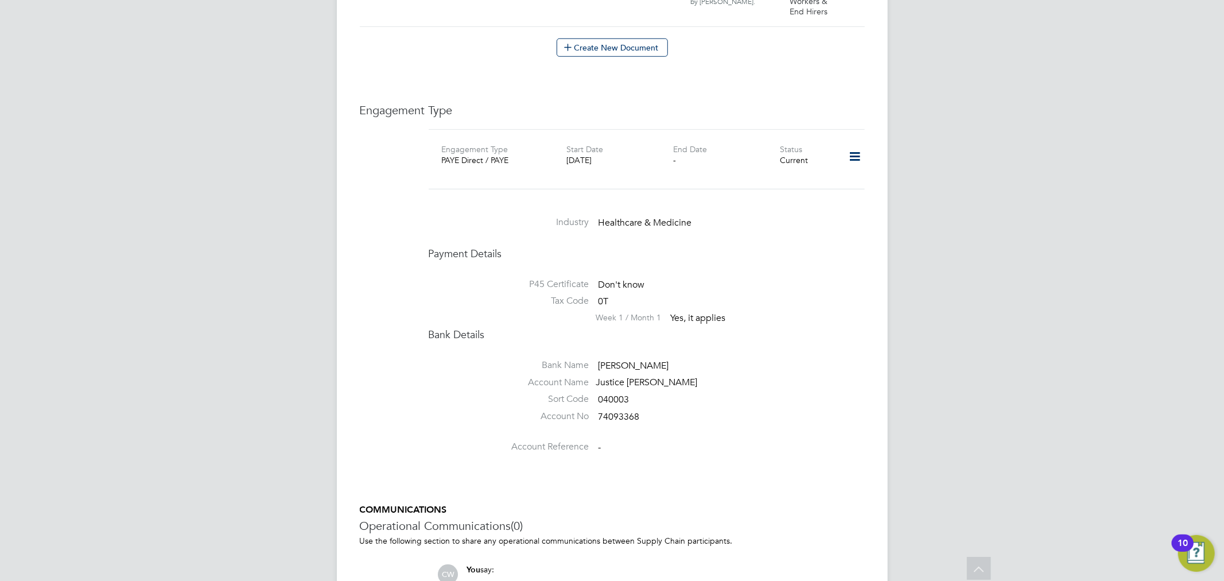
scroll to position [974, 0]
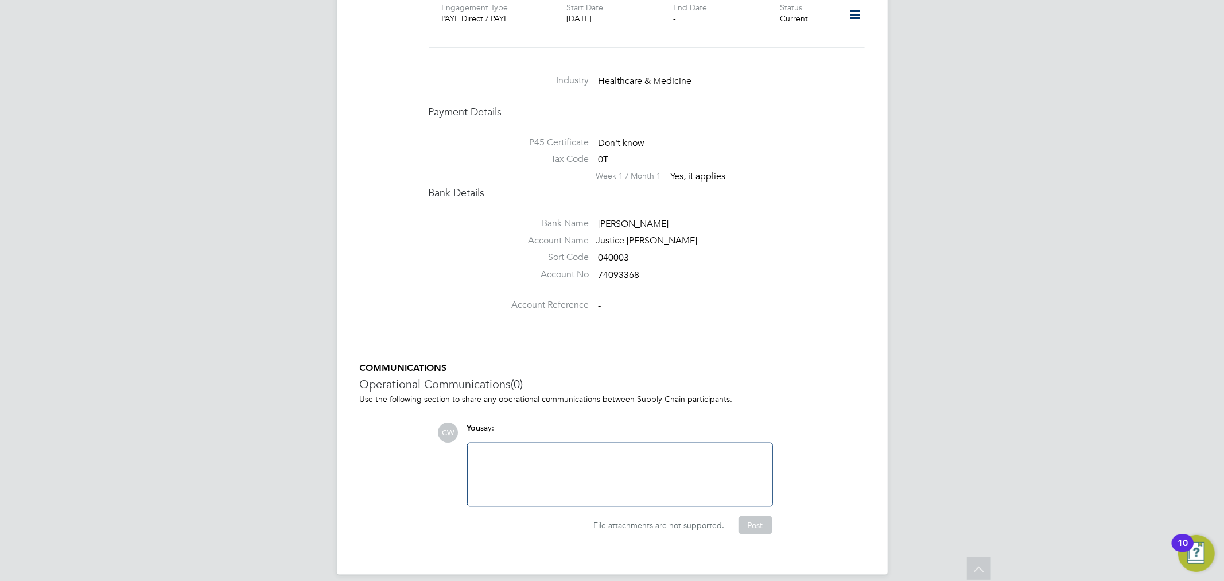
click at [517, 458] on div at bounding box center [620, 474] width 291 height 49
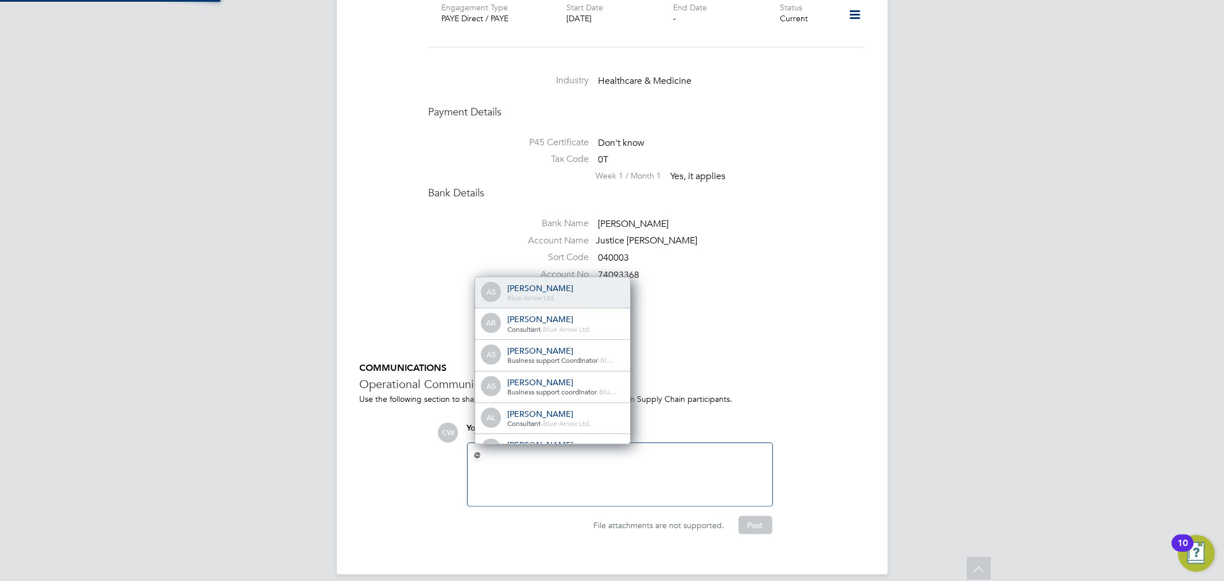
scroll to position [0, 0]
click at [507, 450] on div "c" at bounding box center [620, 474] width 291 height 49
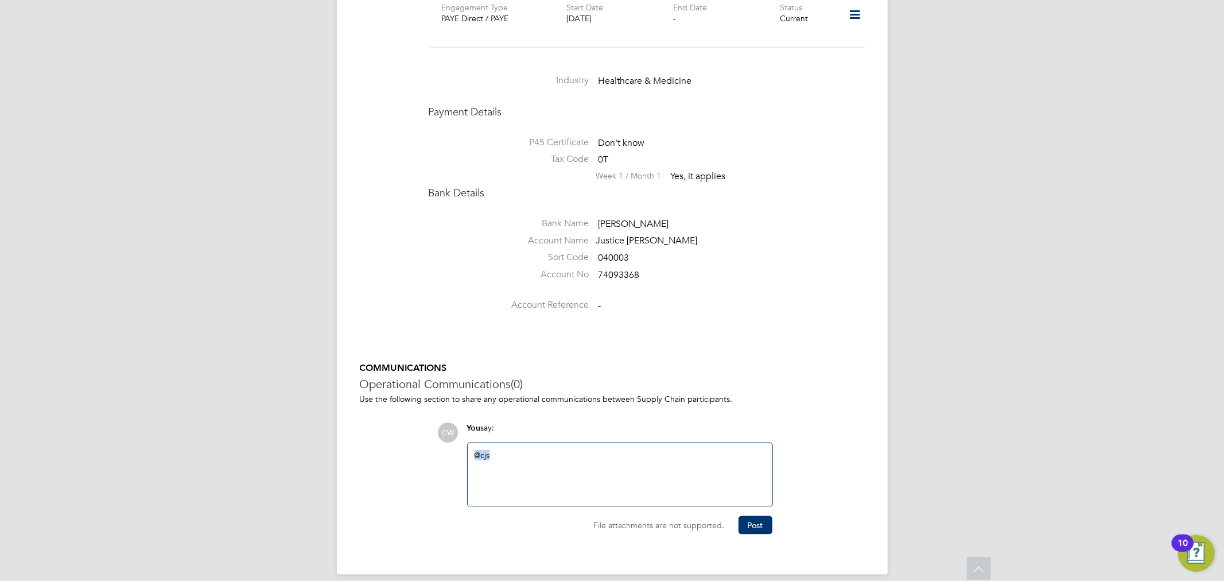
drag, startPoint x: 510, startPoint y: 449, endPoint x: 386, endPoint y: 411, distance: 129.2
click at [389, 411] on div "COMMUNICATIONS Operational Communications (0) Use the following section to shar…" at bounding box center [612, 448] width 505 height 172
drag, startPoint x: 498, startPoint y: 444, endPoint x: 374, endPoint y: 432, distance: 124.5
click at [374, 432] on div "COMMUNICATIONS Operational Communications (0) Use the following section to shar…" at bounding box center [612, 448] width 505 height 172
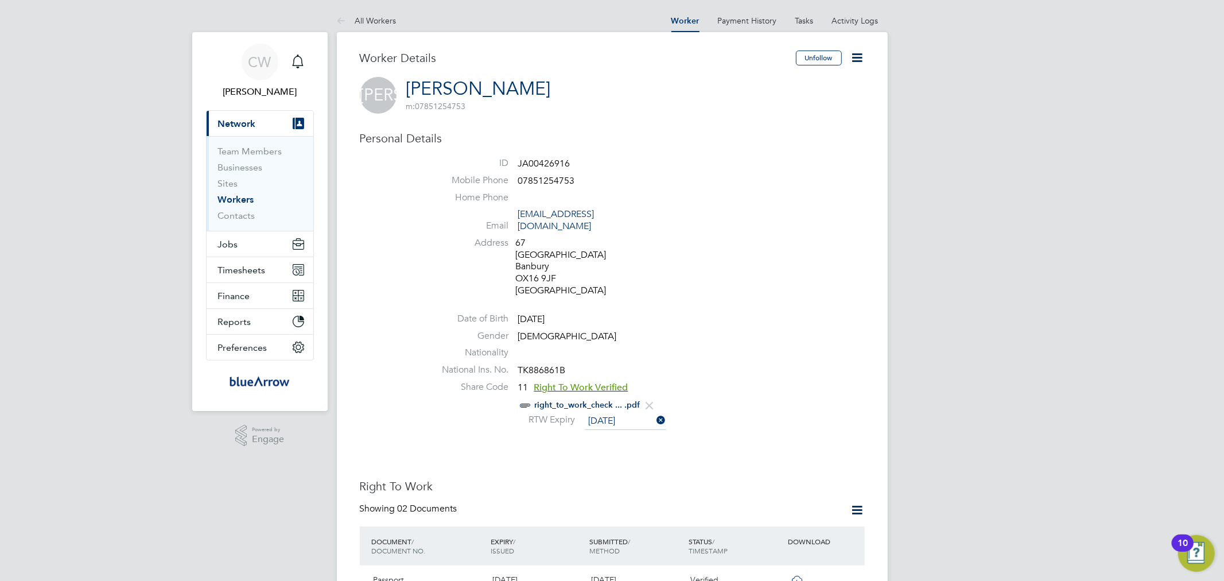
click at [494, 87] on link "[PERSON_NAME]" at bounding box center [478, 88] width 145 height 22
drag, startPoint x: 583, startPoint y: 87, endPoint x: 403, endPoint y: 91, distance: 179.7
click at [403, 91] on div "JA Justice Kofi Afordofe m: 07851254753" at bounding box center [612, 95] width 505 height 37
copy h2 "Justice Kofi Afordofe m: 07851254753"
click at [760, 19] on link "Payment History" at bounding box center [747, 20] width 59 height 10
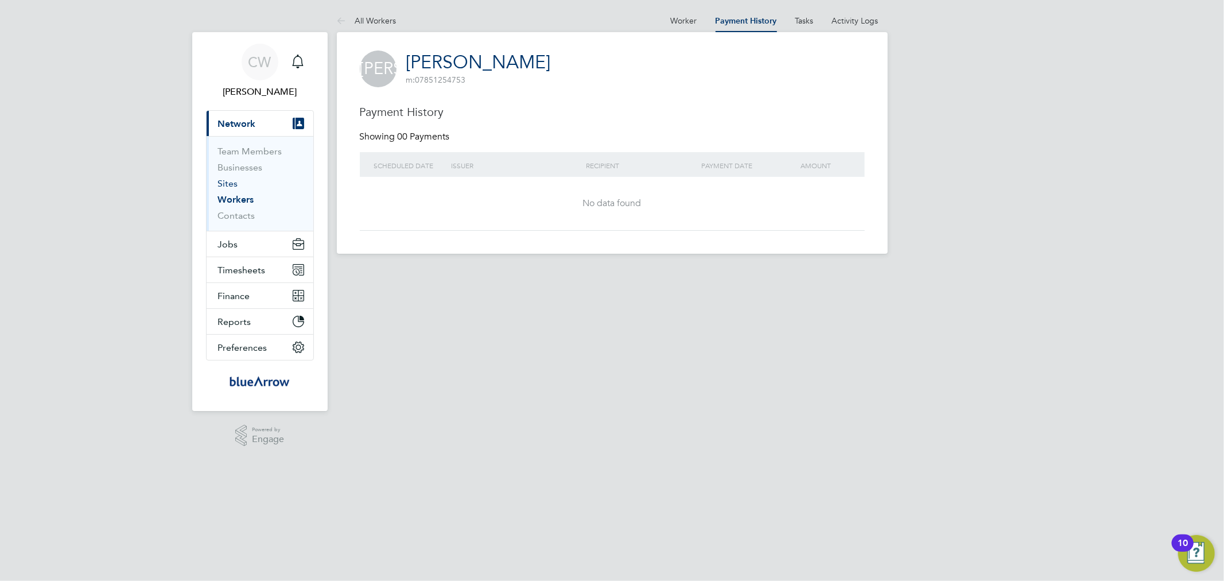
click at [230, 184] on link "Sites" at bounding box center [228, 183] width 20 height 11
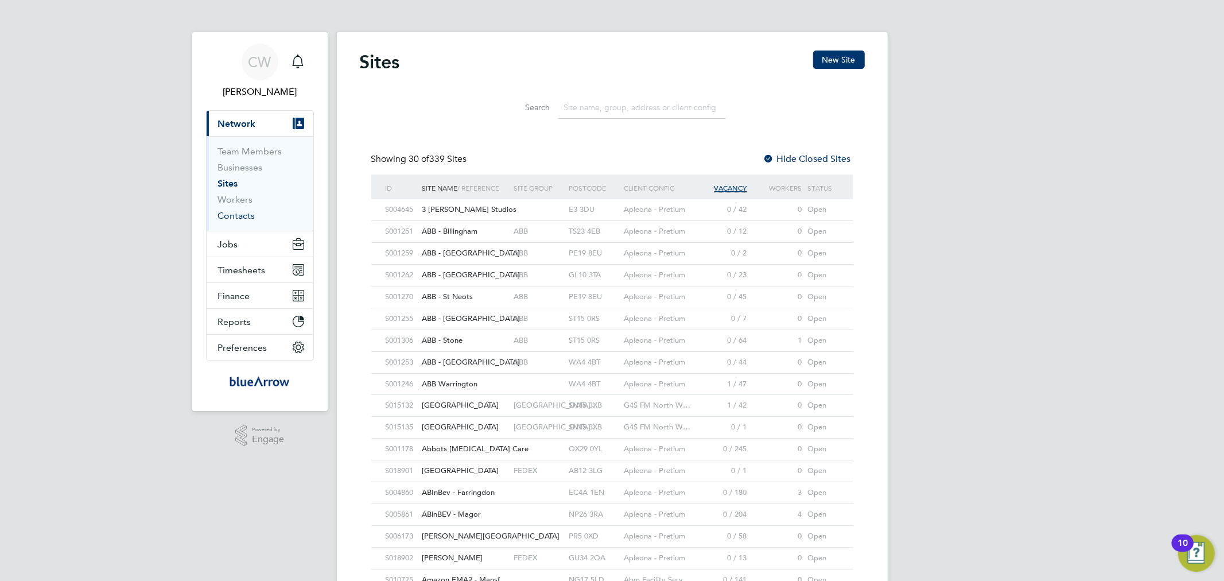
click at [232, 215] on link "Contacts" at bounding box center [236, 215] width 37 height 11
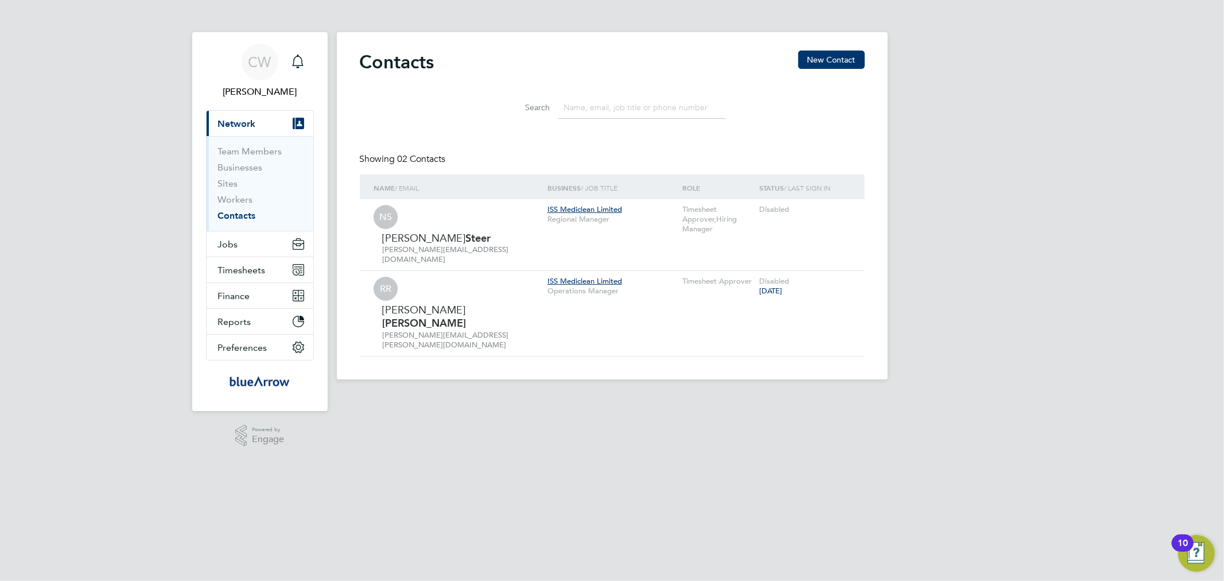
click at [230, 190] on li "Sites" at bounding box center [261, 186] width 86 height 16
click at [230, 198] on link "Workers" at bounding box center [235, 199] width 35 height 11
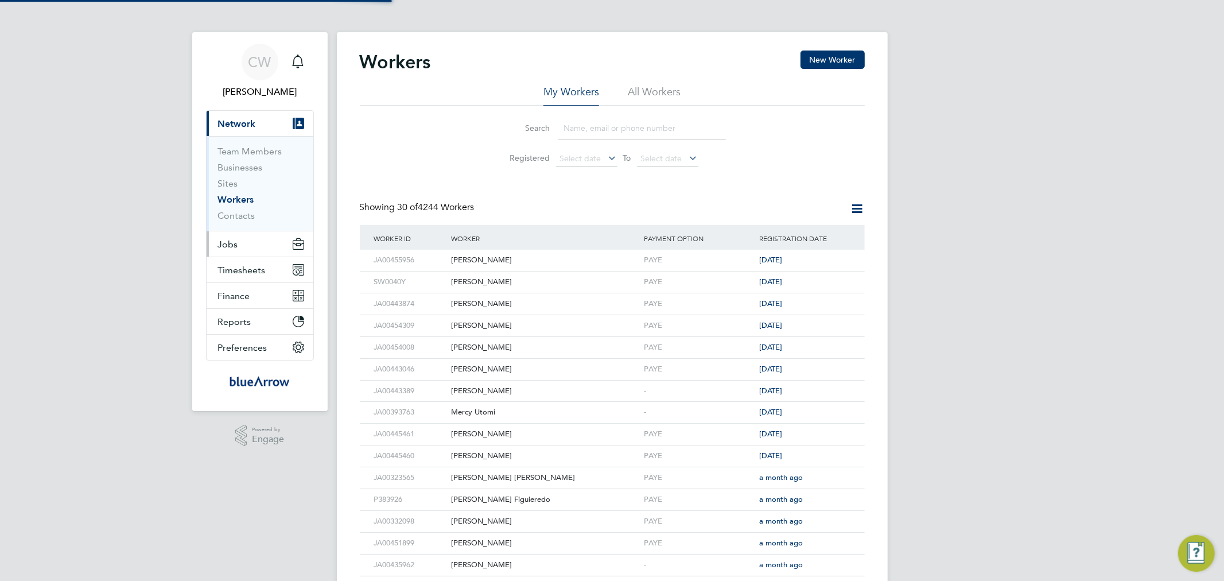
click at [231, 245] on span "Jobs" at bounding box center [228, 244] width 20 height 11
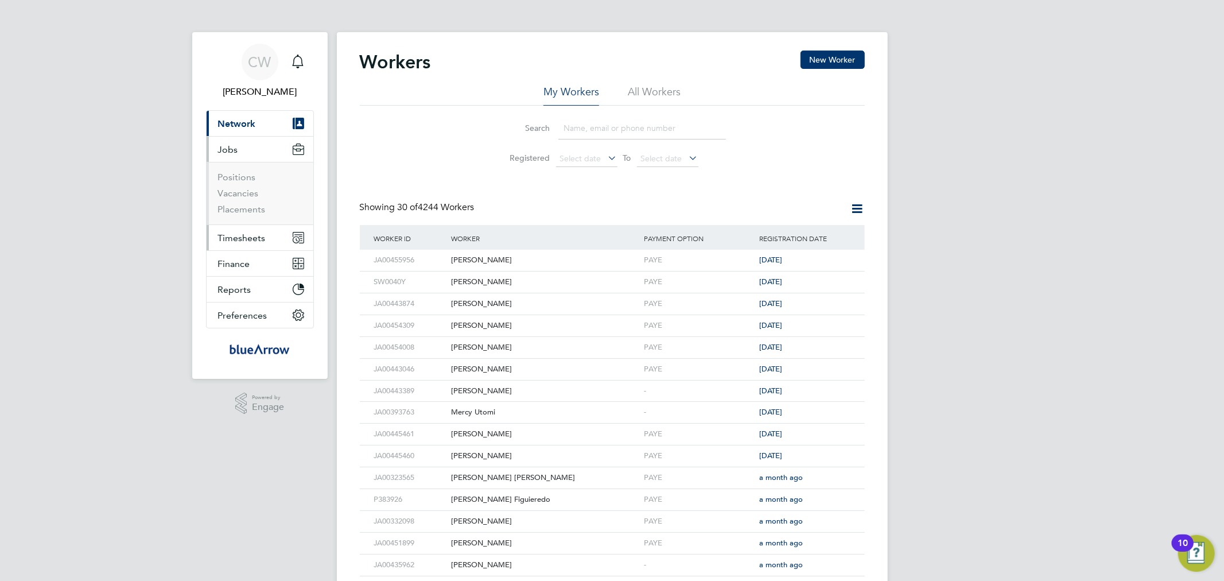
click at [232, 239] on span "Timesheets" at bounding box center [242, 237] width 48 height 11
click at [239, 203] on link "Timesheets" at bounding box center [242, 202] width 48 height 11
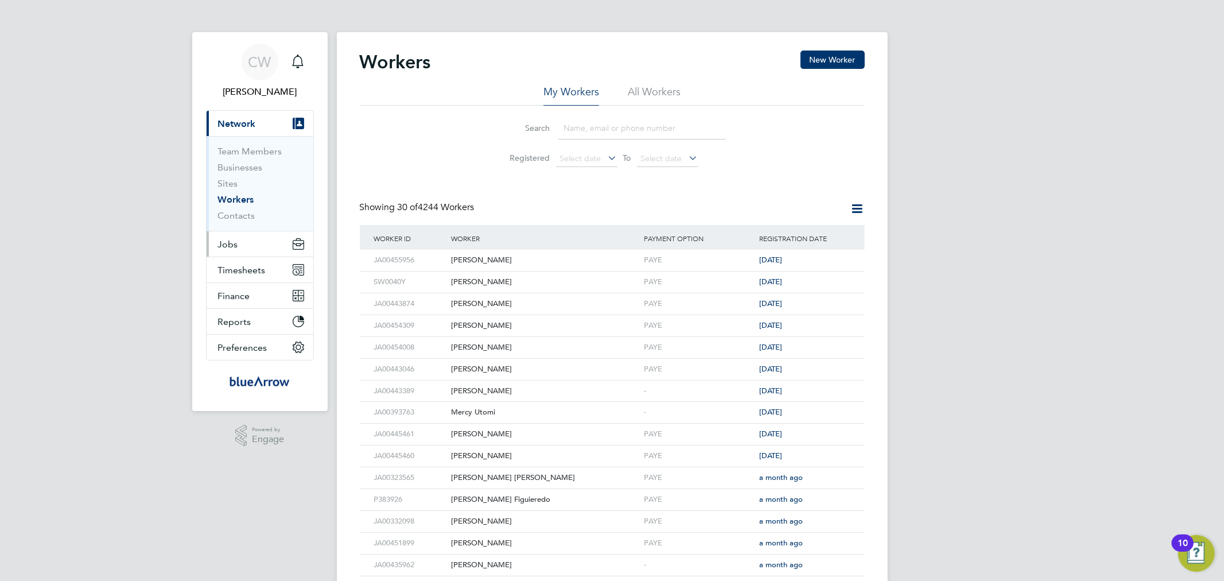
click at [231, 243] on span "Jobs" at bounding box center [228, 244] width 20 height 11
